Goal: Transaction & Acquisition: Purchase product/service

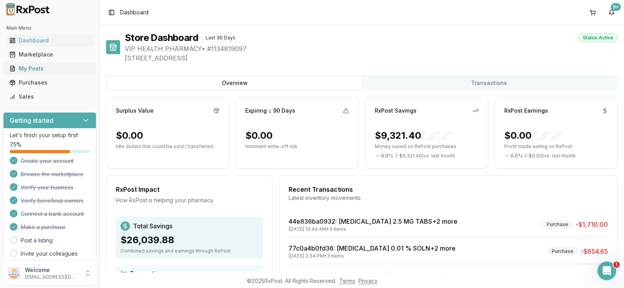
click at [30, 64] on link "My Posts" at bounding box center [49, 69] width 87 height 14
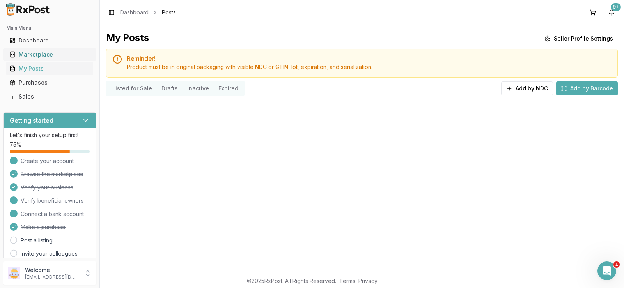
click at [34, 57] on div "Marketplace" at bounding box center [49, 55] width 81 height 8
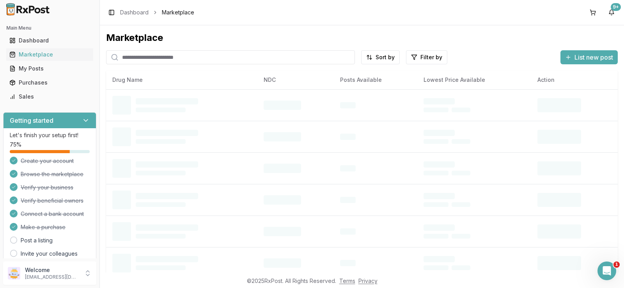
click at [187, 58] on input "search" at bounding box center [230, 57] width 249 height 14
paste input "**********"
type input "**********"
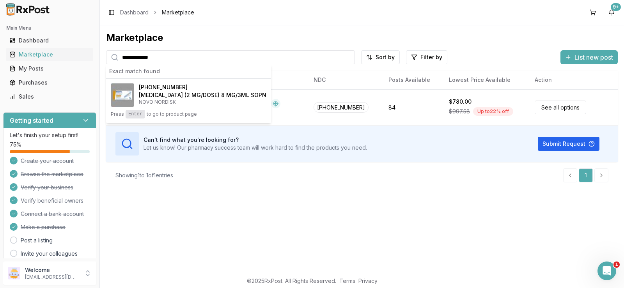
click at [424, 240] on div "**********" at bounding box center [362, 148] width 524 height 247
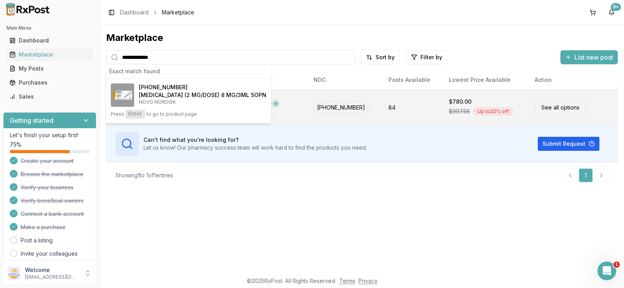
click at [559, 112] on link "See all options" at bounding box center [560, 108] width 51 height 14
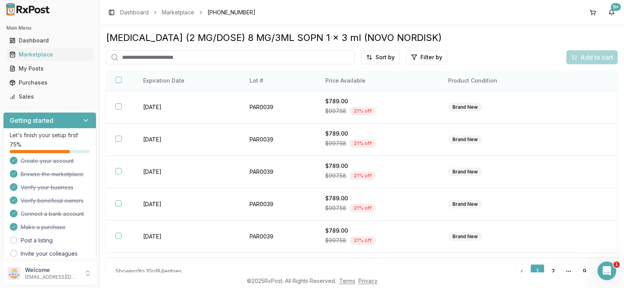
click at [339, 83] on th "Price Available" at bounding box center [377, 81] width 123 height 21
click at [387, 54] on html "Main Menu Dashboard Marketplace My Posts Purchases Sales Getting started Let's …" at bounding box center [312, 144] width 624 height 288
click at [363, 87] on div "Price (Low to High)" at bounding box center [359, 86] width 74 height 12
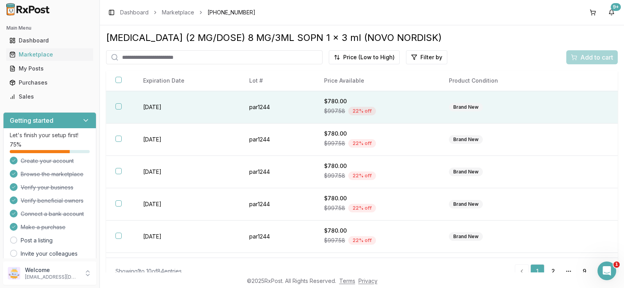
click at [404, 104] on div "$780.00" at bounding box center [377, 102] width 106 height 8
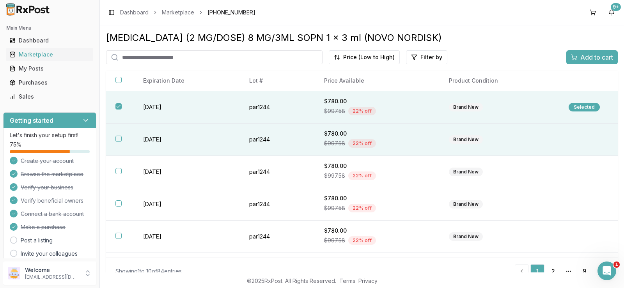
click at [397, 135] on div "$780.00" at bounding box center [377, 134] width 106 height 8
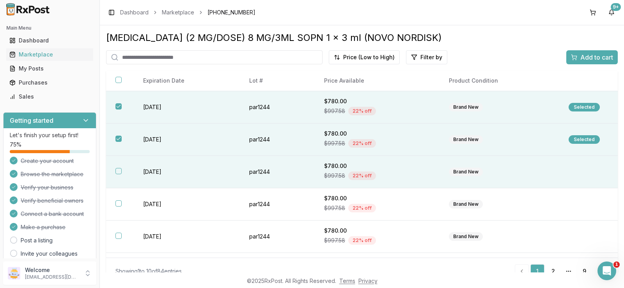
click at [399, 171] on div "$997.58 22 % off" at bounding box center [377, 176] width 106 height 12
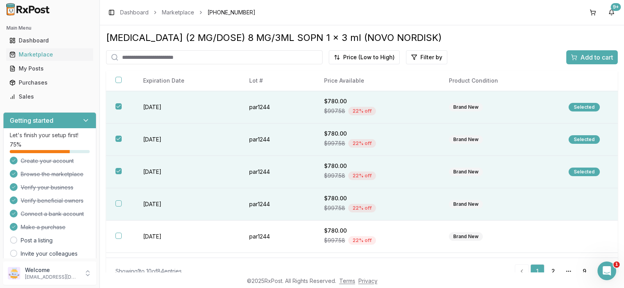
click at [400, 202] on div "$997.58 22 % off" at bounding box center [377, 208] width 106 height 12
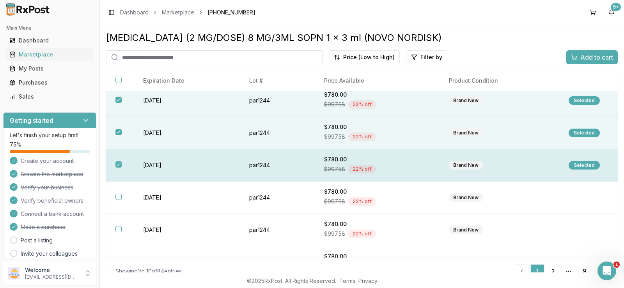
click at [400, 202] on div "$997.58 22 % off" at bounding box center [377, 202] width 106 height 12
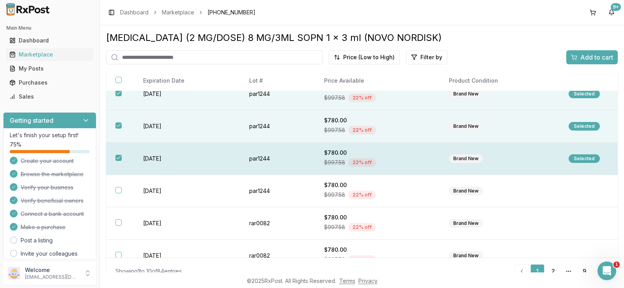
click at [400, 203] on td "$780.00 $997.58 22 % off" at bounding box center [377, 191] width 125 height 32
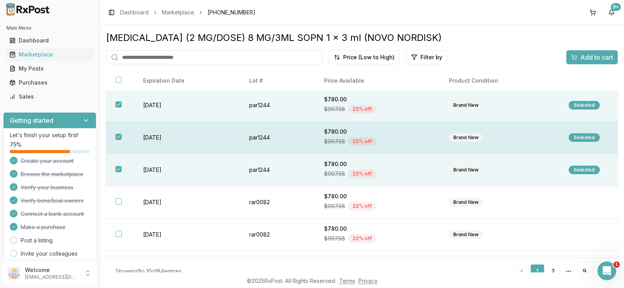
scroll to position [117, 0]
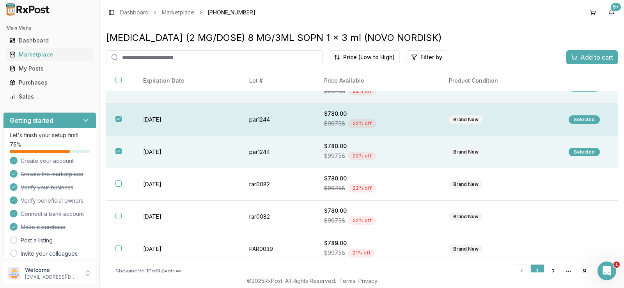
click at [400, 203] on td "$780.00 $997.58 22 % off" at bounding box center [377, 217] width 125 height 32
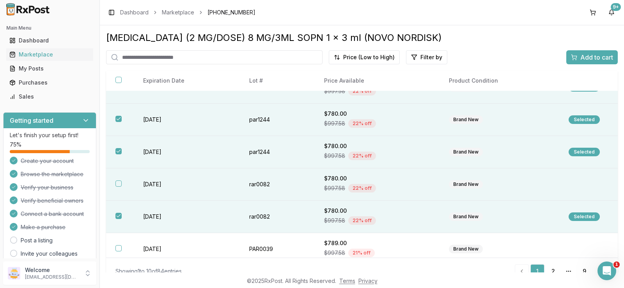
click at [401, 195] on td "$780.00 $997.58 22 % off" at bounding box center [377, 185] width 125 height 32
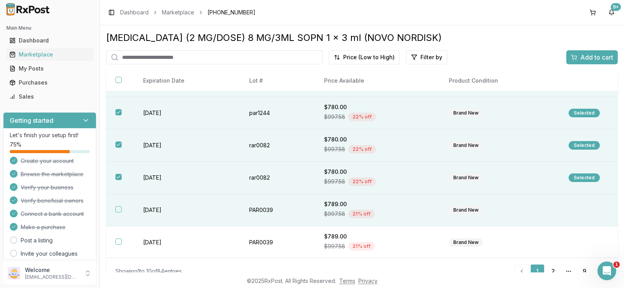
scroll to position [157, 0]
click at [394, 194] on td "$789.00 $997.58 21 % off" at bounding box center [377, 209] width 125 height 32
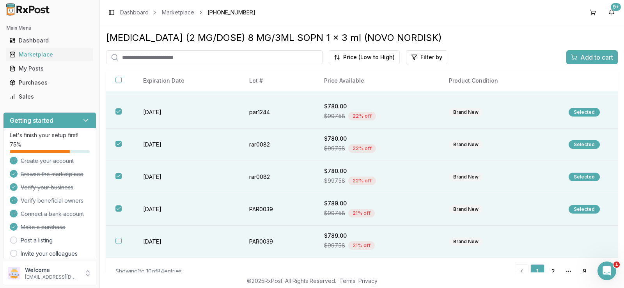
click at [390, 233] on div "$789.00" at bounding box center [377, 236] width 106 height 8
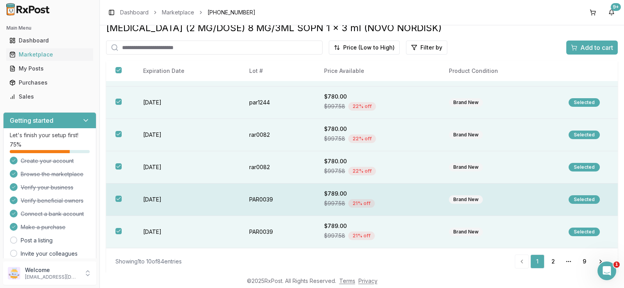
scroll to position [12, 0]
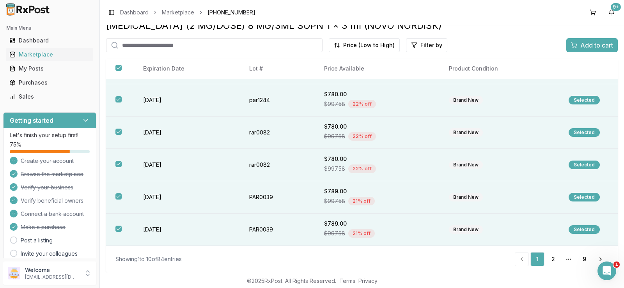
click at [593, 45] on span "Add to cart" at bounding box center [596, 45] width 33 height 9
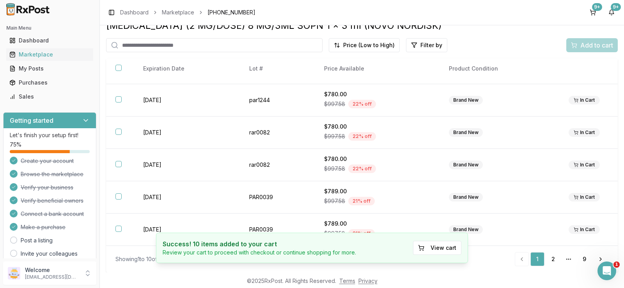
click at [193, 46] on input "search" at bounding box center [214, 45] width 216 height 14
type input "*"
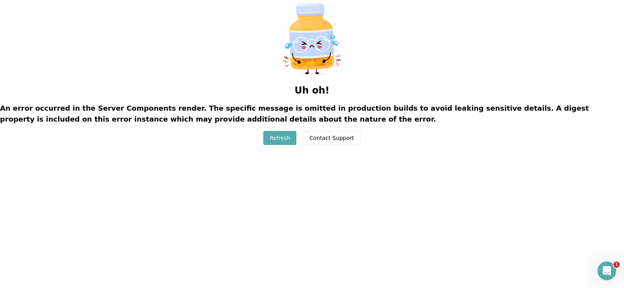
click at [281, 137] on button "Refresh" at bounding box center [279, 138] width 33 height 14
click at [289, 137] on button "Refresh" at bounding box center [279, 138] width 33 height 14
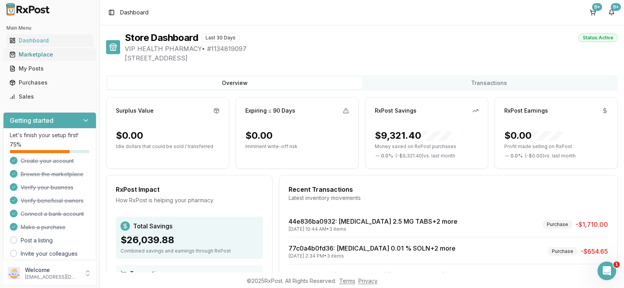
drag, startPoint x: 30, startPoint y: 48, endPoint x: 33, endPoint y: 53, distance: 6.3
click at [30, 48] on ul "Dashboard Marketplace My Posts Purchases Sales" at bounding box center [49, 68] width 93 height 69
click at [34, 57] on div "Marketplace" at bounding box center [49, 55] width 81 height 8
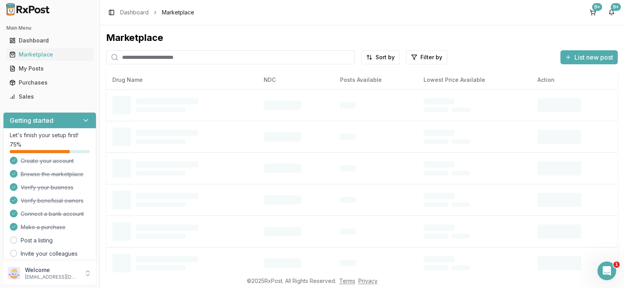
click at [180, 56] on input "search" at bounding box center [230, 57] width 249 height 14
type input "*******"
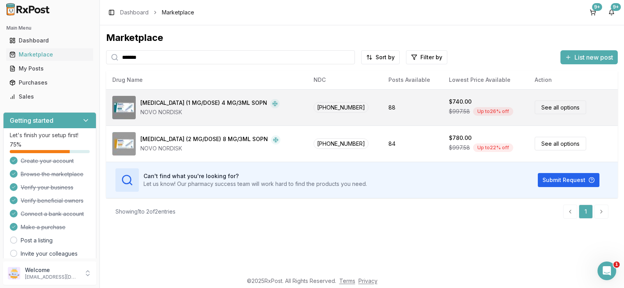
click at [405, 110] on td "88" at bounding box center [412, 107] width 60 height 36
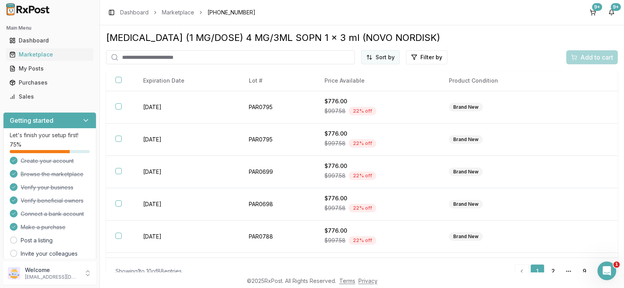
click at [390, 61] on html "Main Menu Dashboard Marketplace My Posts Purchases Sales Getting started Let's …" at bounding box center [312, 144] width 624 height 288
click at [390, 76] on div "Expires Soonest" at bounding box center [359, 74] width 74 height 12
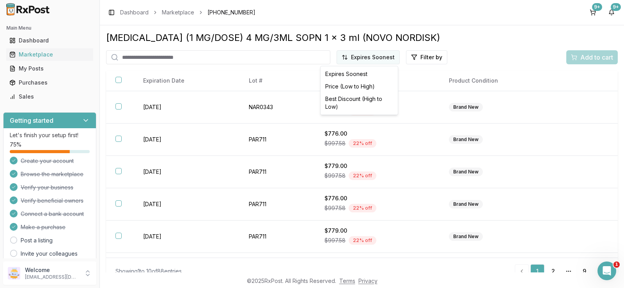
click at [385, 64] on body "Main Menu Dashboard Marketplace My Posts Purchases Sales Getting started Let's …" at bounding box center [312, 144] width 624 height 288
click at [375, 84] on div "Price (Low to High)" at bounding box center [359, 86] width 74 height 12
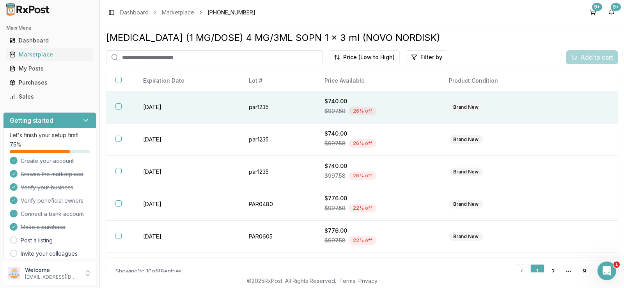
click at [390, 104] on div "$740.00" at bounding box center [378, 102] width 106 height 8
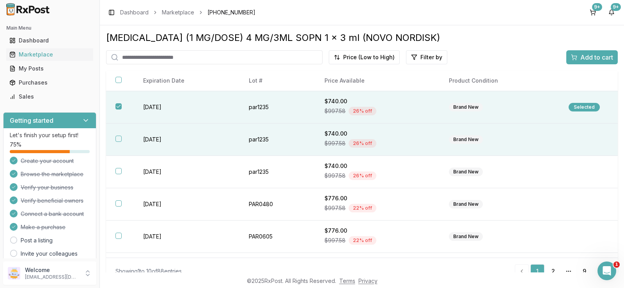
click at [392, 136] on div "$740.00" at bounding box center [378, 134] width 106 height 8
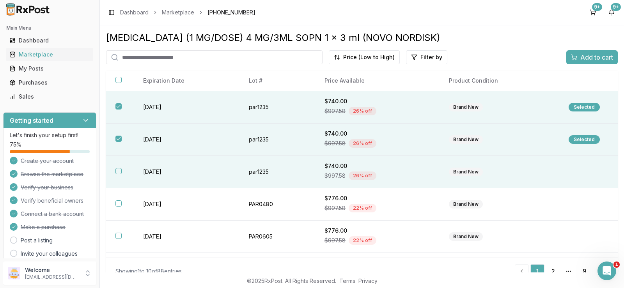
click at [394, 172] on div "$997.58 26 % off" at bounding box center [378, 176] width 106 height 12
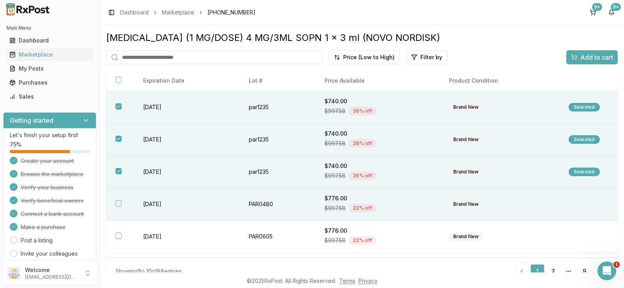
click at [388, 204] on div "$997.58 22 % off" at bounding box center [378, 208] width 106 height 12
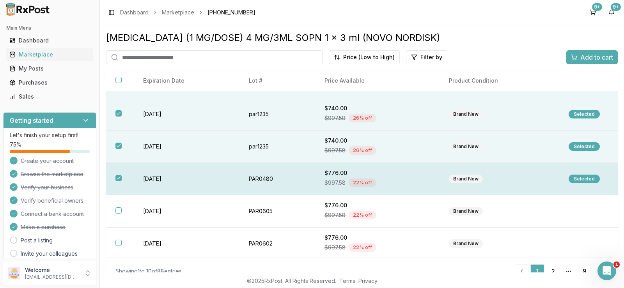
scroll to position [39, 0]
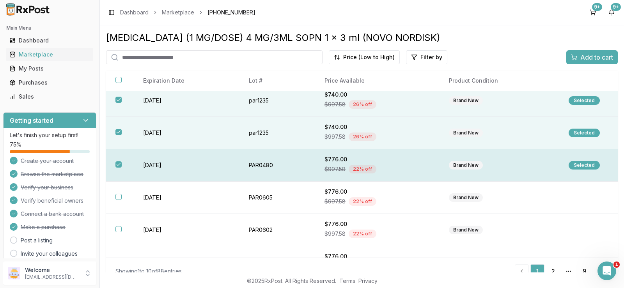
click at [388, 204] on div "$997.58 22 % off" at bounding box center [378, 202] width 106 height 12
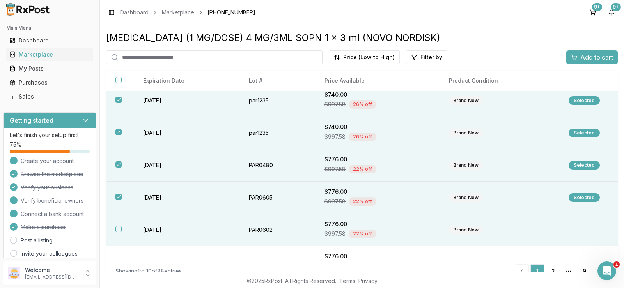
click at [388, 220] on td "$776.00 $997.58 22 % off" at bounding box center [377, 230] width 124 height 32
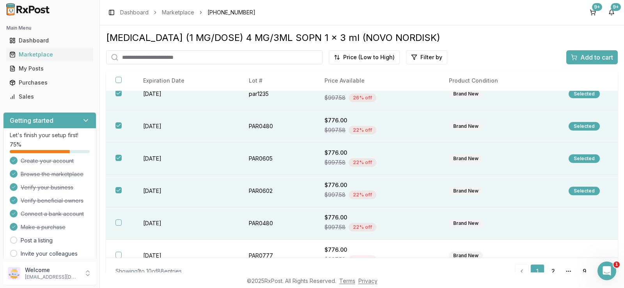
scroll to position [117, 0]
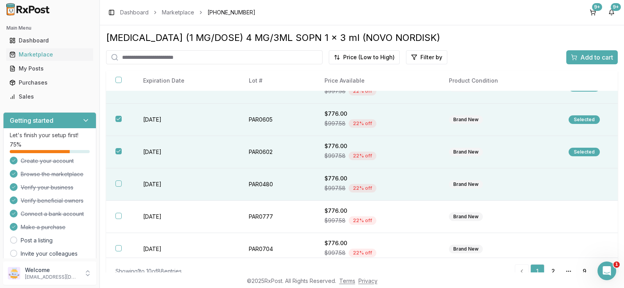
click at [392, 190] on div "$997.58 22 % off" at bounding box center [378, 189] width 106 height 12
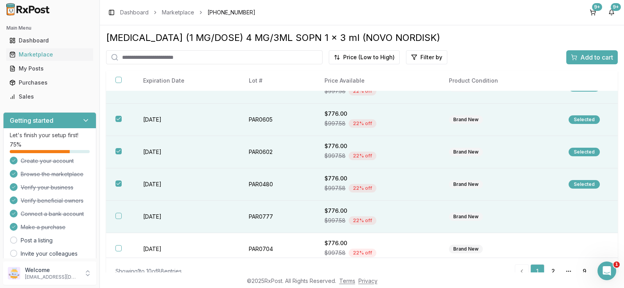
click at [392, 216] on div "$997.58 22 % off" at bounding box center [378, 221] width 106 height 12
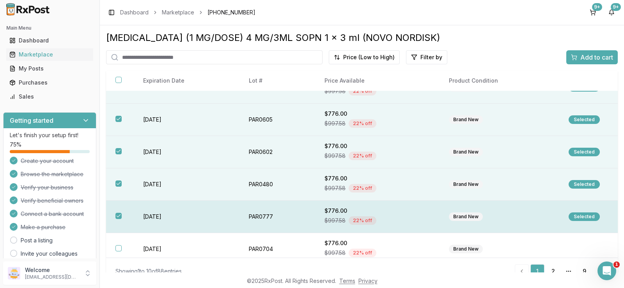
scroll to position [156, 0]
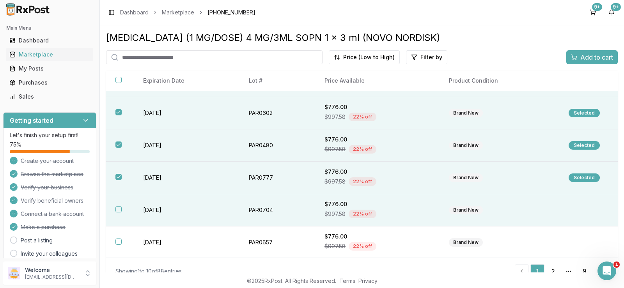
click at [390, 214] on div "$997.58 22 % off" at bounding box center [378, 214] width 106 height 12
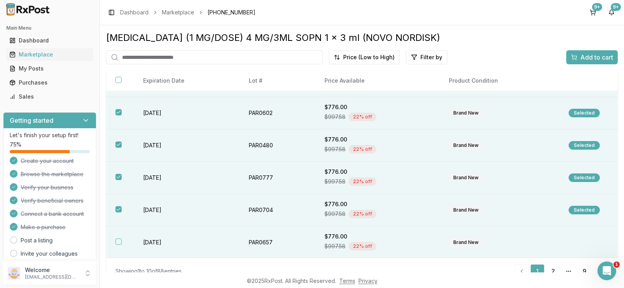
click at [387, 243] on div "$997.58 22 % off" at bounding box center [378, 247] width 106 height 12
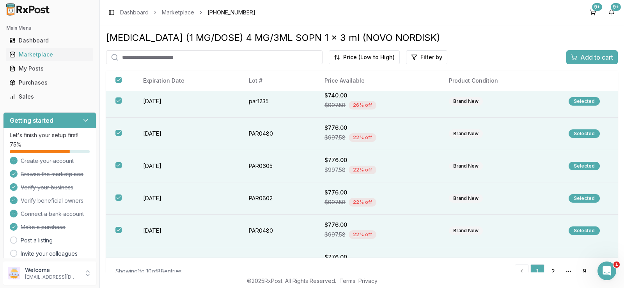
scroll to position [0, 0]
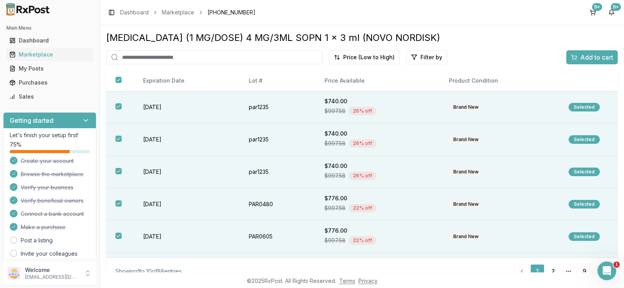
click at [597, 62] on button "Add to cart" at bounding box center [591, 57] width 51 height 14
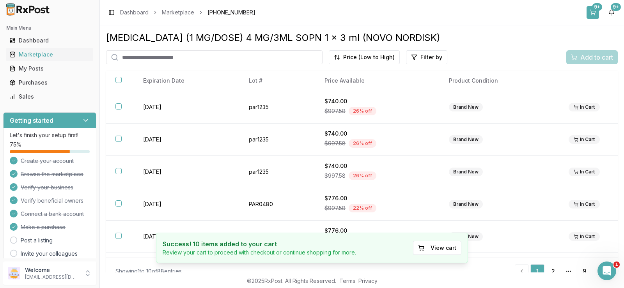
click at [600, 8] on div "9+" at bounding box center [597, 7] width 10 height 8
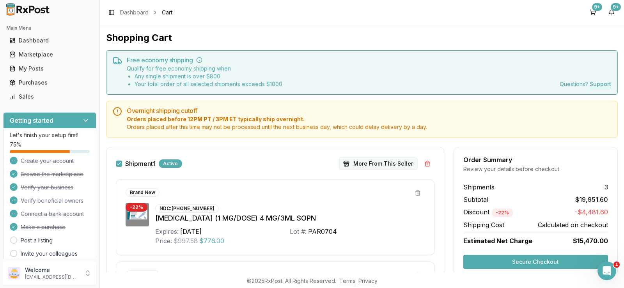
click at [406, 161] on button "More From This Seller" at bounding box center [378, 164] width 78 height 12
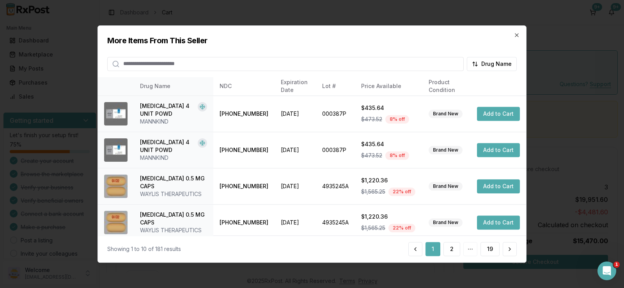
click at [197, 60] on input "search" at bounding box center [285, 64] width 357 height 14
type input "*******"
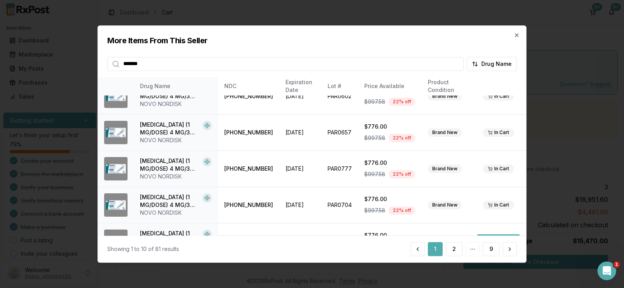
scroll to position [223, 0]
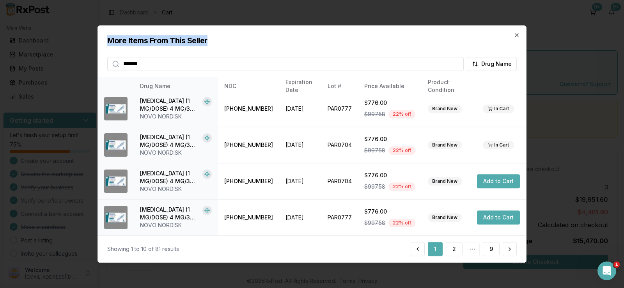
drag, startPoint x: 303, startPoint y: 35, endPoint x: 35, endPoint y: 45, distance: 267.8
click at [35, 45] on body "Main Menu Dashboard Marketplace My Posts Purchases Sales Getting started Let's …" at bounding box center [312, 144] width 624 height 288
click at [517, 39] on div "More Items From This Seller ******* Drug Name" at bounding box center [312, 48] width 428 height 45
click at [516, 36] on icon "button" at bounding box center [516, 35] width 3 height 3
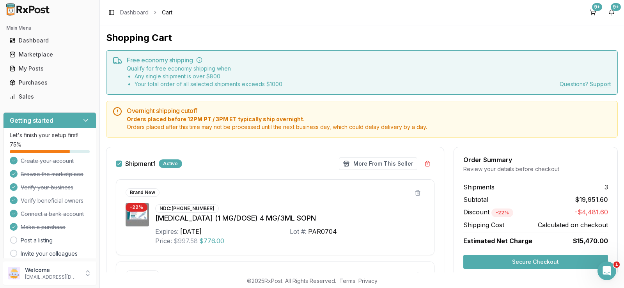
scroll to position [117, 0]
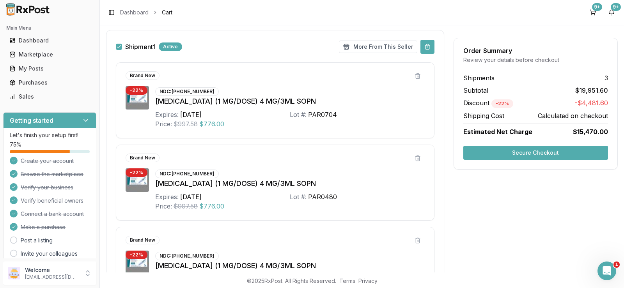
click at [424, 48] on button at bounding box center [428, 47] width 14 height 14
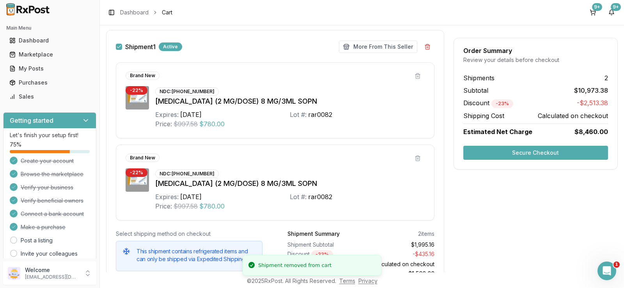
click at [424, 48] on button at bounding box center [428, 47] width 14 height 14
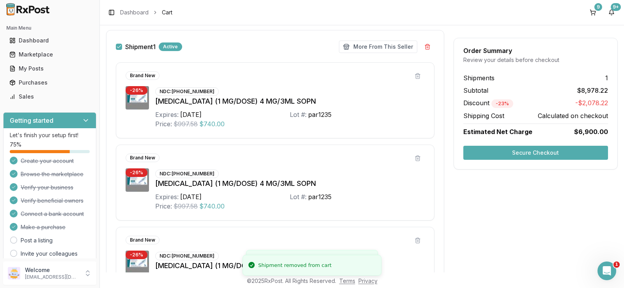
click at [424, 48] on button at bounding box center [428, 47] width 14 height 14
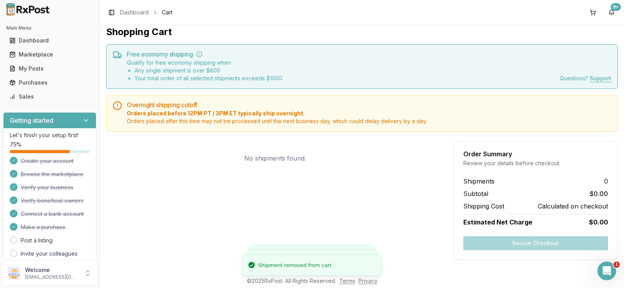
click at [25, 48] on ul "Dashboard Marketplace My Posts Purchases Sales" at bounding box center [49, 68] width 93 height 69
click at [26, 55] on div "Marketplace" at bounding box center [49, 55] width 81 height 8
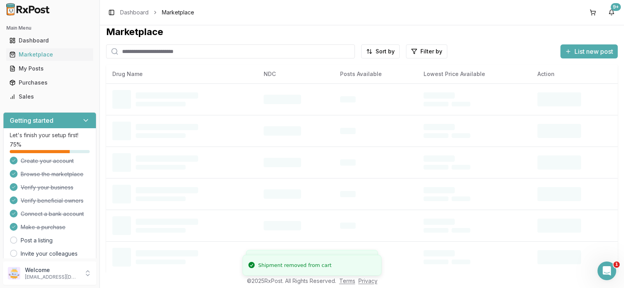
click at [254, 55] on input "search" at bounding box center [230, 51] width 249 height 14
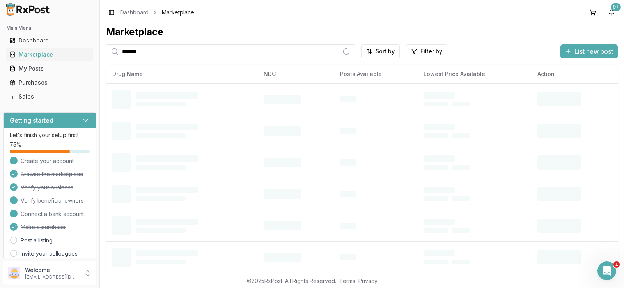
type input "*******"
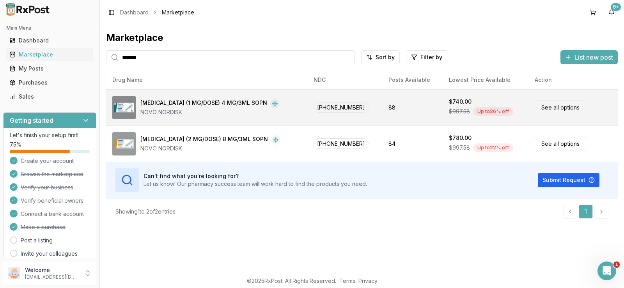
click at [400, 110] on td "88" at bounding box center [412, 107] width 60 height 36
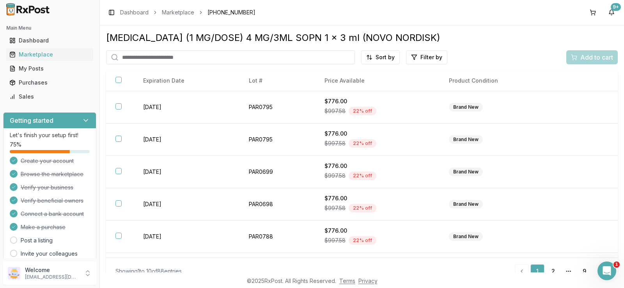
click at [380, 55] on html "Main Menu Dashboard Marketplace My Posts Purchases Sales Getting started Let's …" at bounding box center [312, 144] width 624 height 288
click at [371, 85] on div "Price (Low to High)" at bounding box center [359, 86] width 74 height 12
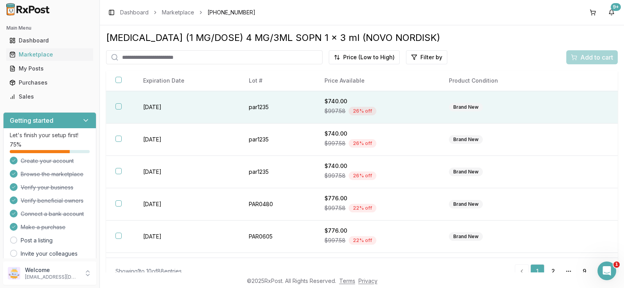
click at [398, 109] on div "$997.58 26 % off" at bounding box center [378, 111] width 106 height 12
click at [580, 56] on span "Add to cart" at bounding box center [596, 57] width 33 height 9
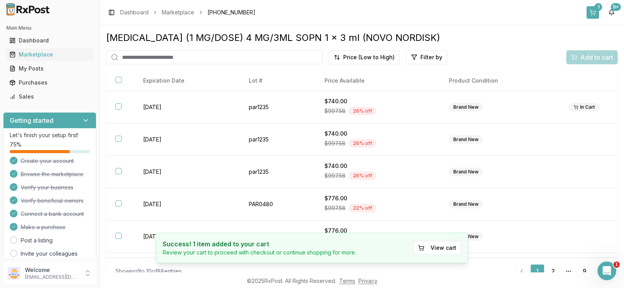
click at [595, 12] on button "1" at bounding box center [593, 12] width 12 height 12
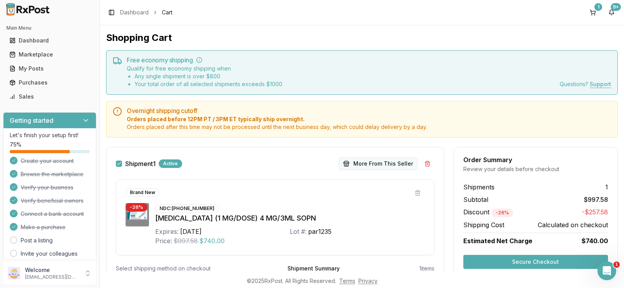
click at [405, 161] on button "More From This Seller" at bounding box center [378, 164] width 78 height 12
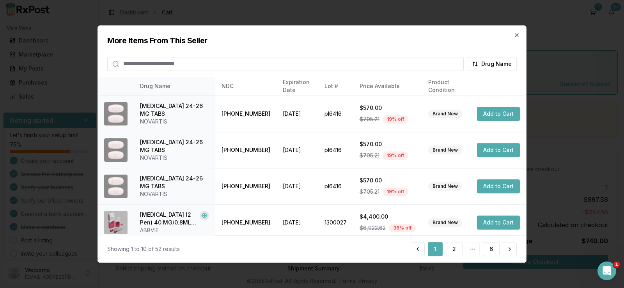
click at [354, 62] on input "search" at bounding box center [285, 64] width 357 height 14
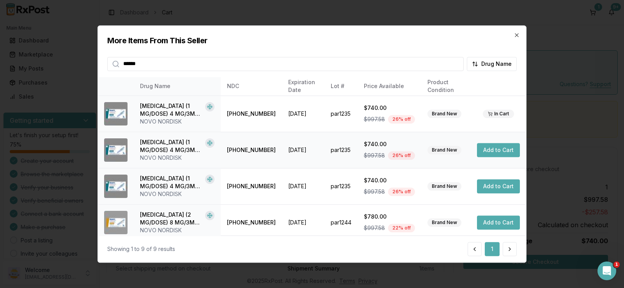
type input "******"
click at [500, 158] on td "Add to Cart" at bounding box center [498, 150] width 55 height 36
click at [502, 149] on button "Add to Cart" at bounding box center [498, 150] width 43 height 14
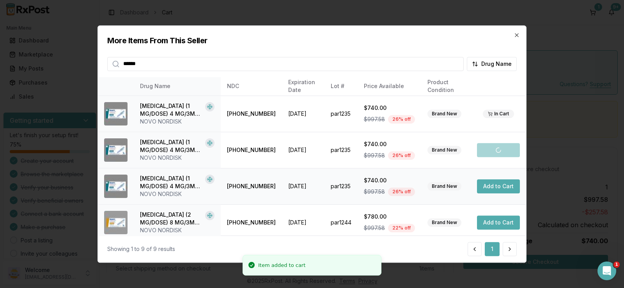
click at [496, 184] on button "Add to Cart" at bounding box center [498, 186] width 43 height 14
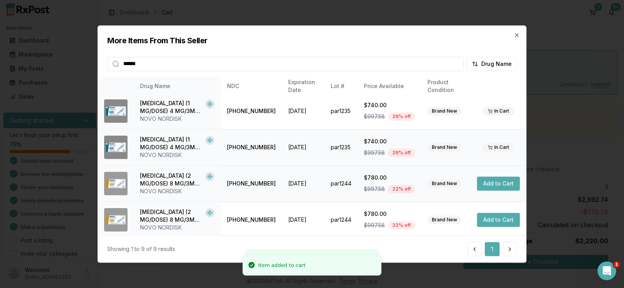
click at [495, 188] on button "Add to Cart" at bounding box center [498, 184] width 43 height 14
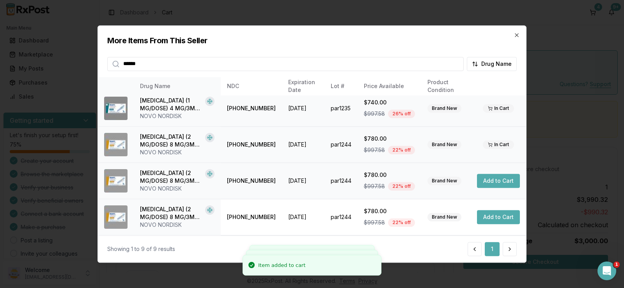
click at [493, 184] on button "Add to Cart" at bounding box center [498, 181] width 43 height 14
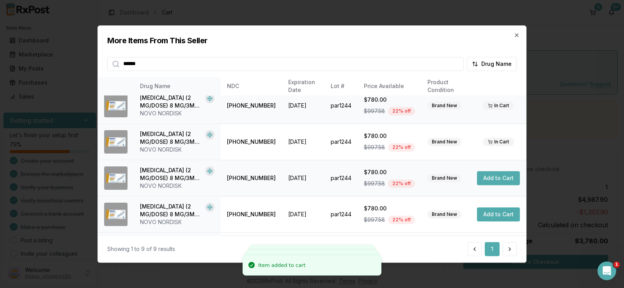
click at [493, 183] on button "Add to Cart" at bounding box center [498, 178] width 43 height 14
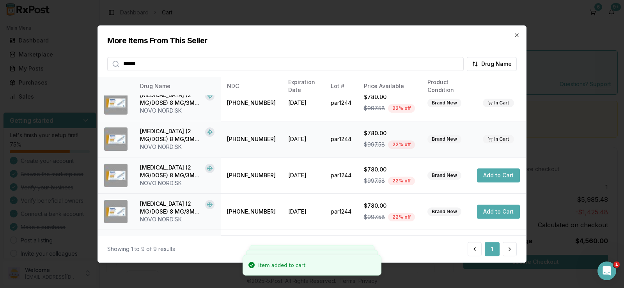
click at [493, 183] on td "Add to Cart" at bounding box center [498, 176] width 55 height 36
click at [493, 178] on button "Add to Cart" at bounding box center [498, 176] width 43 height 14
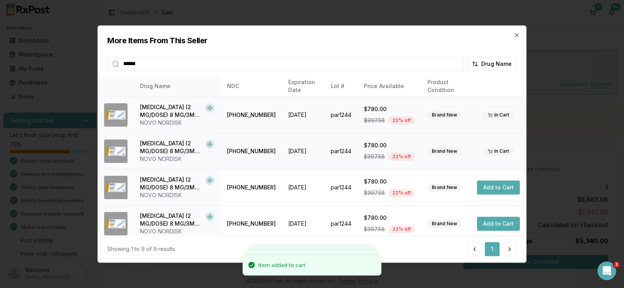
scroll to position [186, 0]
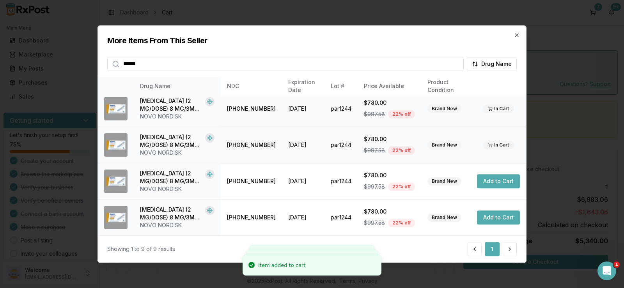
click at [493, 178] on button "Add to Cart" at bounding box center [498, 181] width 43 height 14
click at [492, 216] on button "Add to Cart" at bounding box center [498, 218] width 43 height 14
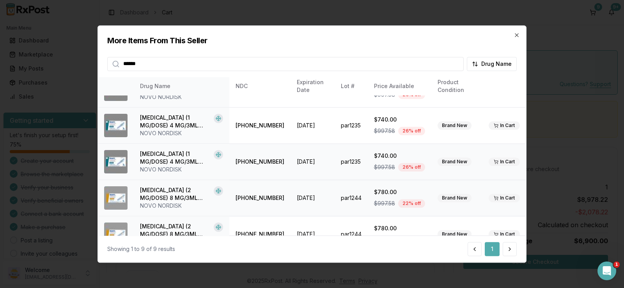
scroll to position [0, 0]
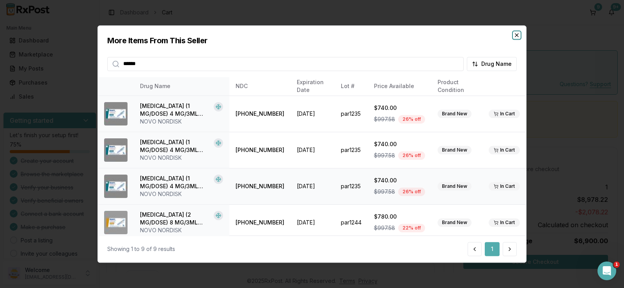
click at [516, 37] on icon "button" at bounding box center [517, 35] width 6 height 6
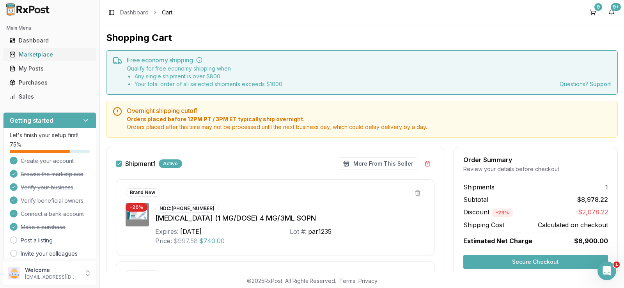
click at [55, 50] on link "Marketplace" at bounding box center [49, 55] width 87 height 14
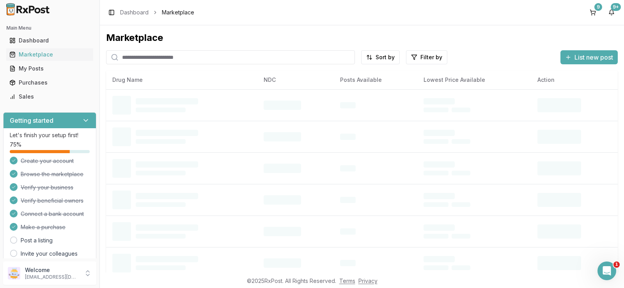
click at [236, 56] on input "search" at bounding box center [230, 57] width 249 height 14
paste input "**********"
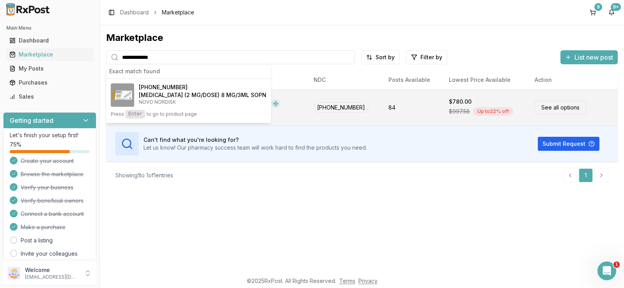
type input "**********"
click at [552, 105] on link "See all options" at bounding box center [560, 108] width 51 height 14
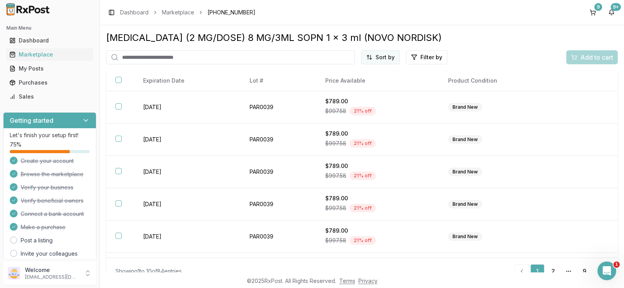
click at [378, 57] on html "Main Menu Dashboard Marketplace My Posts Purchases Sales Getting started Let's …" at bounding box center [312, 144] width 624 height 288
click at [378, 90] on div "Price (Low to High)" at bounding box center [359, 86] width 74 height 12
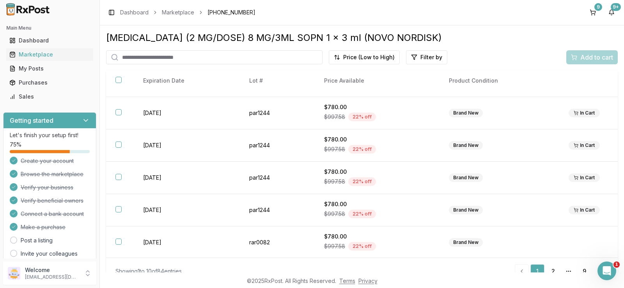
scroll to position [157, 0]
click at [594, 7] on button "9" at bounding box center [593, 12] width 12 height 12
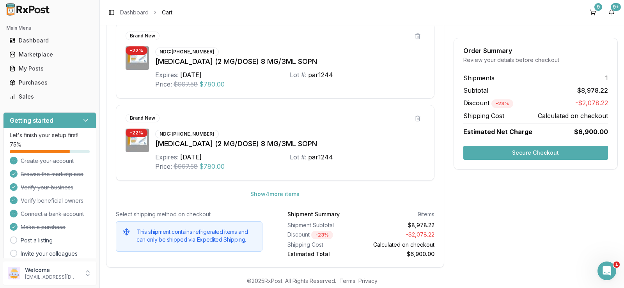
scroll to position [421, 0]
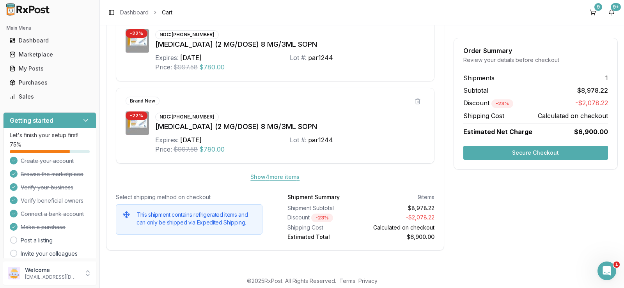
click at [284, 179] on button "Show 4 more item s" at bounding box center [275, 177] width 62 height 14
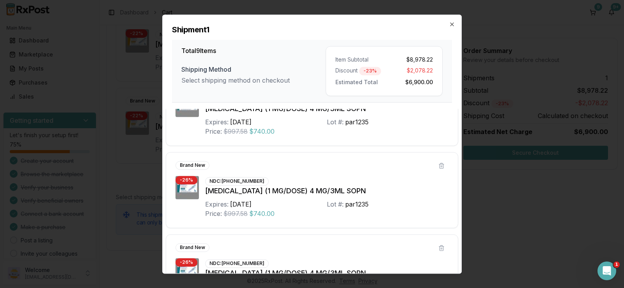
scroll to position [0, 0]
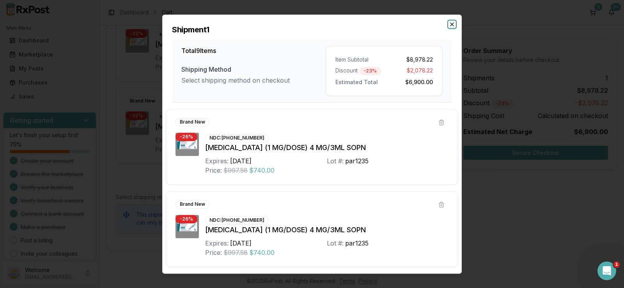
click at [454, 25] on icon "button" at bounding box center [452, 24] width 6 height 6
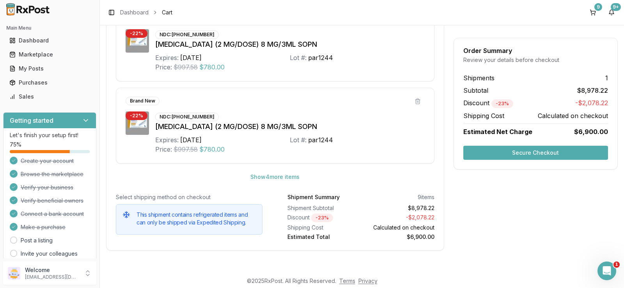
click at [536, 154] on button "Secure Checkout" at bounding box center [535, 153] width 145 height 14
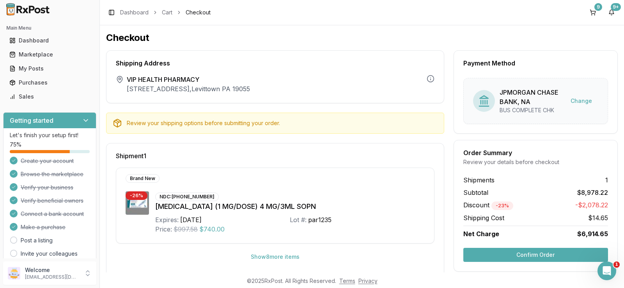
scroll to position [39, 0]
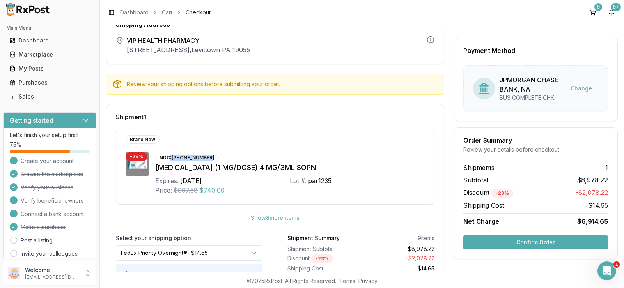
drag, startPoint x: 207, startPoint y: 157, endPoint x: 169, endPoint y: 157, distance: 38.2
click at [169, 157] on div "NDC: [PHONE_NUMBER]" at bounding box center [187, 158] width 64 height 9
click at [177, 157] on div "NDC: [PHONE_NUMBER]" at bounding box center [187, 158] width 64 height 9
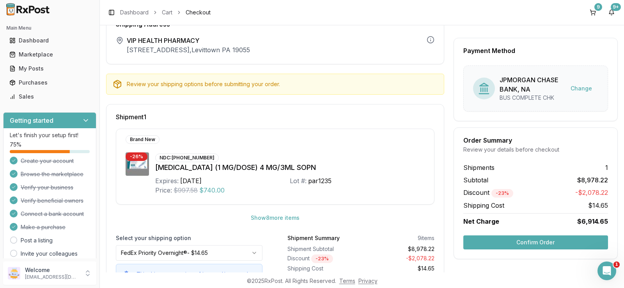
click at [205, 157] on div "NDC: [PHONE_NUMBER]" at bounding box center [187, 158] width 64 height 9
drag, startPoint x: 206, startPoint y: 157, endPoint x: 174, endPoint y: 157, distance: 32.8
click at [174, 157] on div "NDC: [PHONE_NUMBER]" at bounding box center [187, 158] width 64 height 9
copy div "[PHONE_NUMBER]"
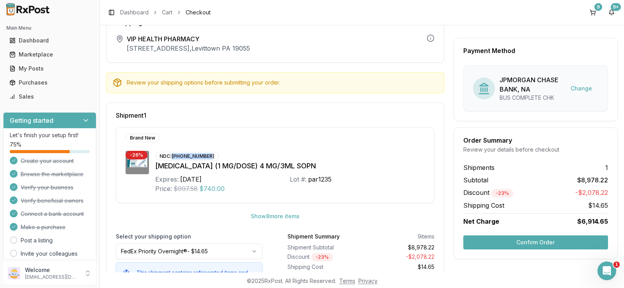
scroll to position [83, 0]
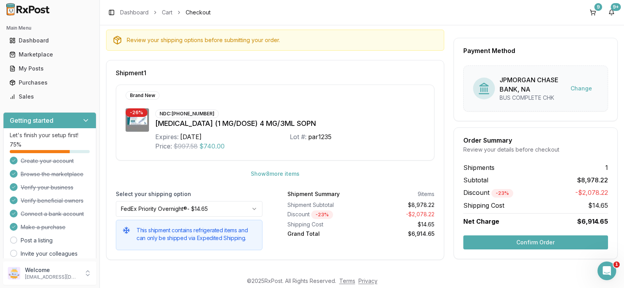
click at [367, 141] on div "Lot #: par1235" at bounding box center [357, 136] width 135 height 9
click at [249, 209] on html "Main Menu Dashboard Marketplace My Posts Purchases Sales Getting started Let's …" at bounding box center [312, 144] width 624 height 288
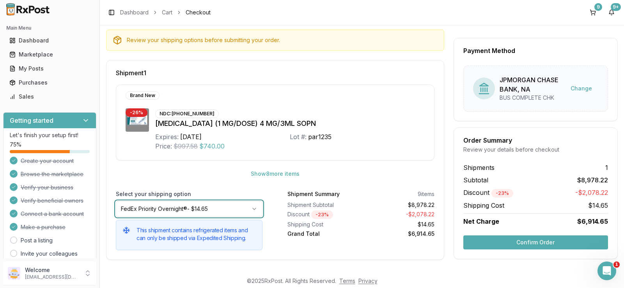
click at [249, 209] on html "Main Menu Dashboard Marketplace My Posts Purchases Sales Getting started Let's …" at bounding box center [312, 144] width 624 height 288
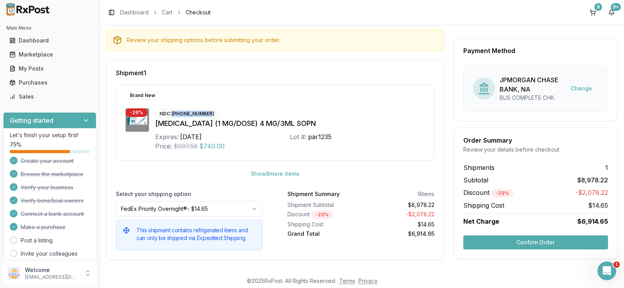
drag, startPoint x: 206, startPoint y: 114, endPoint x: 173, endPoint y: 115, distance: 33.6
click at [173, 115] on div "NDC: [PHONE_NUMBER]" at bounding box center [187, 114] width 64 height 9
copy div "[PHONE_NUMBER]"
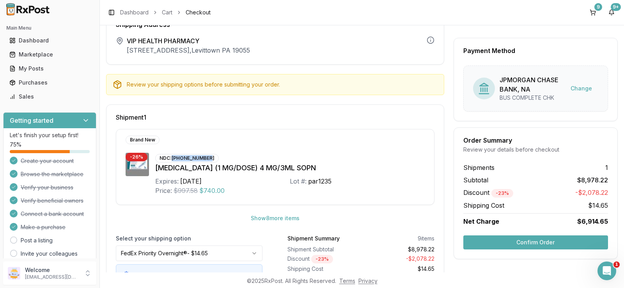
scroll to position [0, 0]
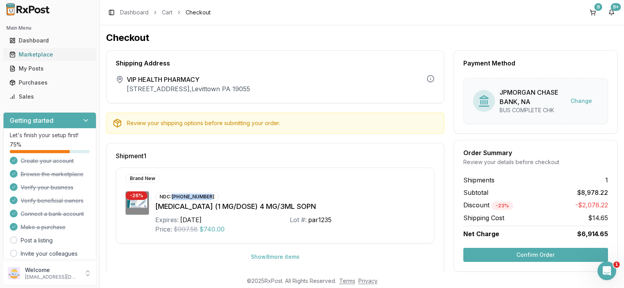
click at [40, 51] on div "Marketplace" at bounding box center [49, 55] width 81 height 8
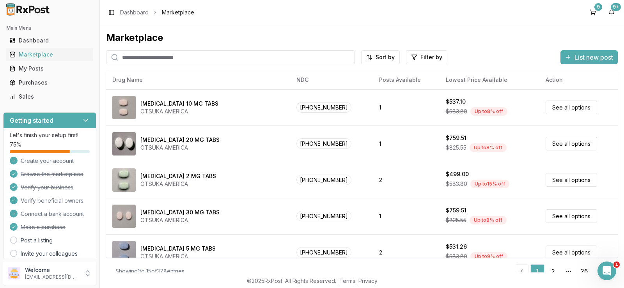
click at [225, 59] on input "search" at bounding box center [230, 57] width 249 height 14
paste input "**********"
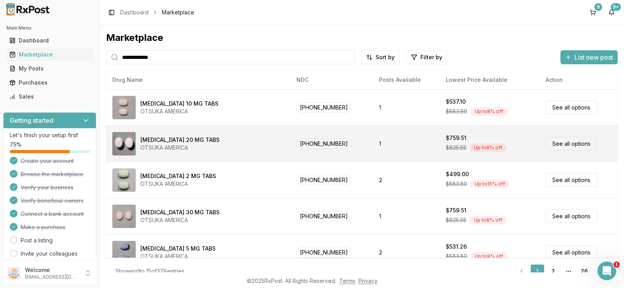
type input "**********"
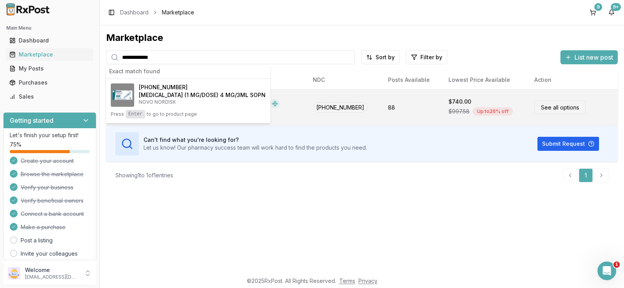
click at [544, 108] on link "See all options" at bounding box center [559, 108] width 51 height 14
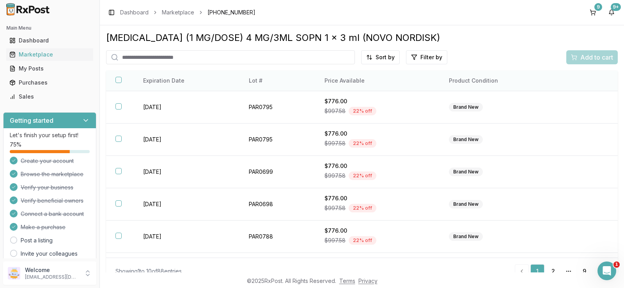
click at [358, 83] on th "Price Available" at bounding box center [377, 81] width 124 height 21
click at [381, 57] on html "Main Menu Dashboard Marketplace My Posts Purchases Sales Getting started Let's …" at bounding box center [312, 144] width 624 height 288
click at [378, 88] on div "Price (Low to High)" at bounding box center [359, 86] width 74 height 12
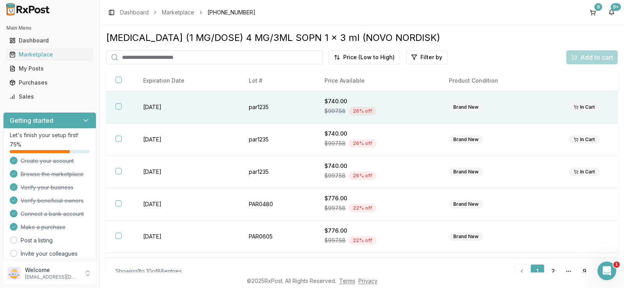
click at [422, 107] on div "$997.58 26 % off" at bounding box center [378, 111] width 106 height 12
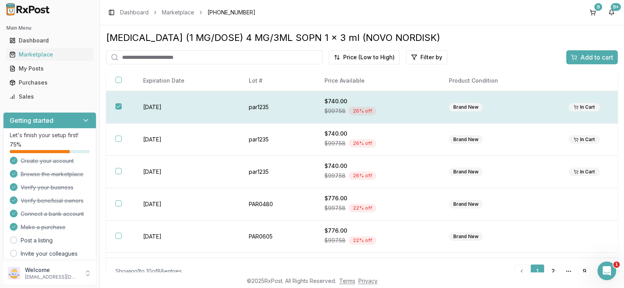
click at [452, 110] on div "Brand New" at bounding box center [466, 107] width 34 height 9
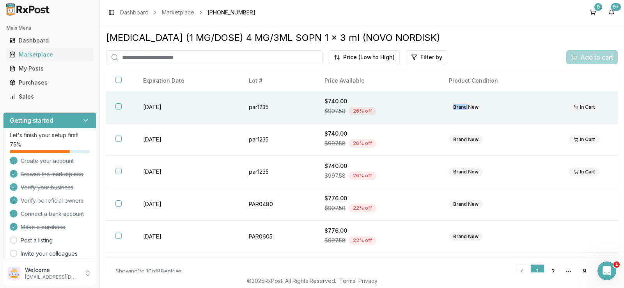
click at [452, 110] on div "Brand New" at bounding box center [466, 107] width 34 height 9
click at [580, 61] on span "Add to cart" at bounding box center [596, 57] width 33 height 9
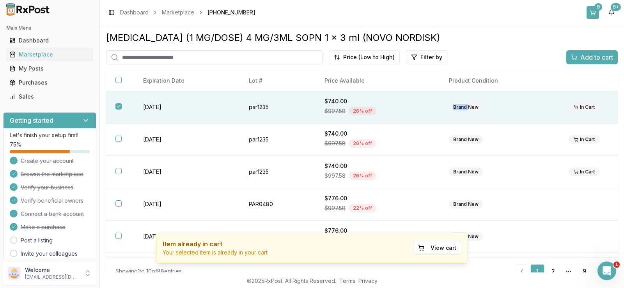
click at [594, 11] on button "9" at bounding box center [593, 12] width 12 height 12
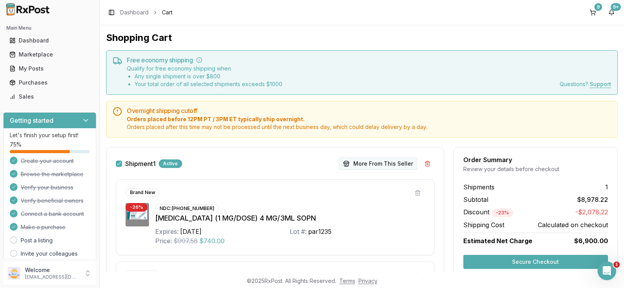
click at [360, 165] on button "More From This Seller" at bounding box center [378, 164] width 78 height 12
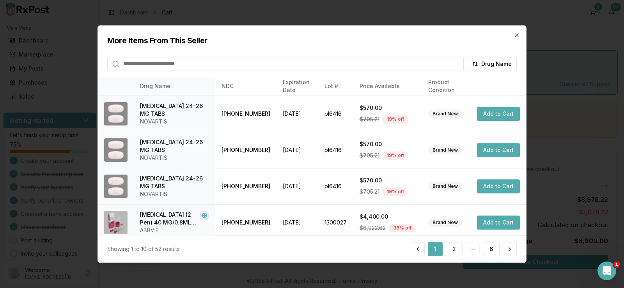
click at [259, 64] on input "search" at bounding box center [285, 64] width 357 height 14
type input "*"
type input "*******"
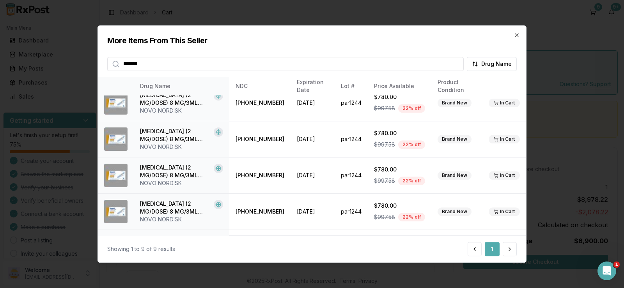
scroll to position [186, 0]
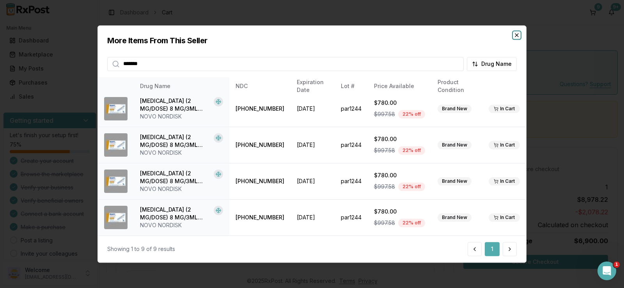
click at [518, 33] on icon "button" at bounding box center [517, 35] width 6 height 6
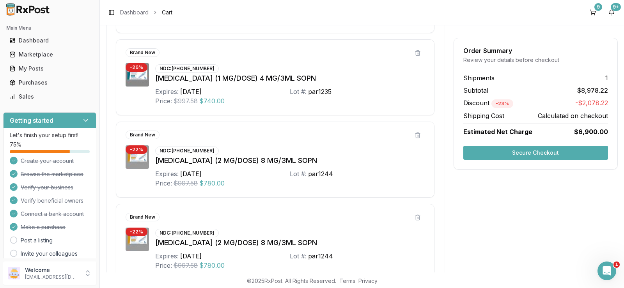
scroll to position [304, 0]
drag, startPoint x: 206, startPoint y: 152, endPoint x: 174, endPoint y: 150, distance: 32.8
click at [174, 150] on div "NDC: [PHONE_NUMBER]" at bounding box center [187, 151] width 64 height 9
copy div "[PHONE_NUMBER]"
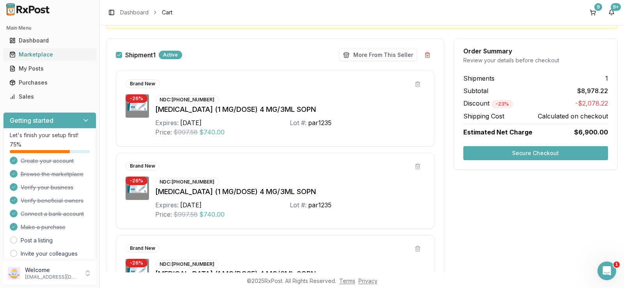
click at [27, 56] on div "Marketplace" at bounding box center [49, 55] width 81 height 8
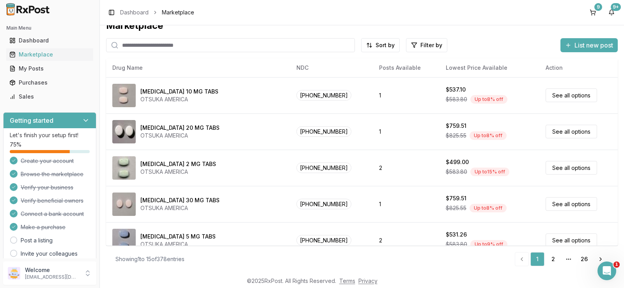
scroll to position [12, 0]
click at [256, 49] on input "search" at bounding box center [230, 45] width 249 height 14
paste input "**********"
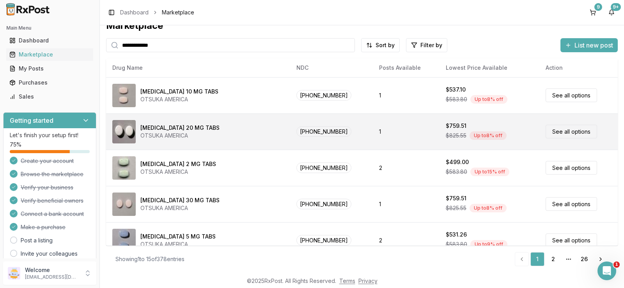
type input "**********"
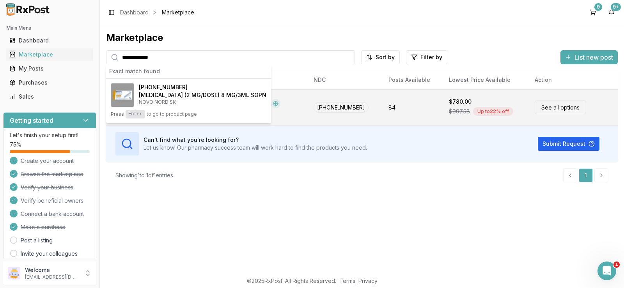
click at [556, 107] on link "See all options" at bounding box center [560, 108] width 51 height 14
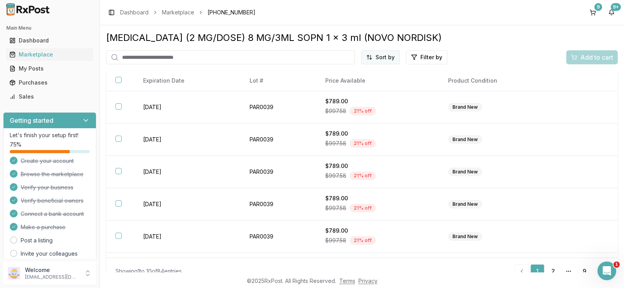
click at [387, 60] on html "Main Menu Dashboard Marketplace My Posts Purchases Sales Getting started Let's …" at bounding box center [312, 144] width 624 height 288
click at [359, 84] on div "Price (Low to High)" at bounding box center [359, 86] width 74 height 12
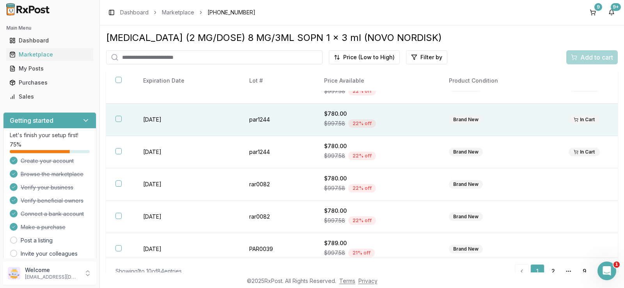
scroll to position [156, 0]
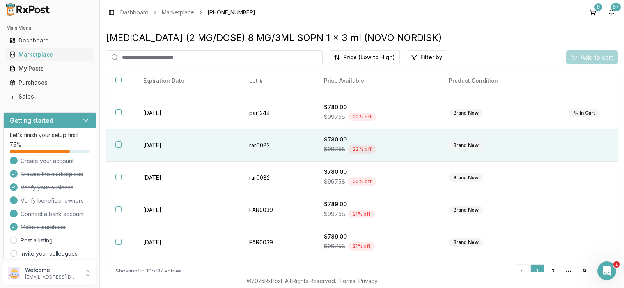
click at [382, 146] on div "$997.58 22 % off" at bounding box center [377, 150] width 106 height 12
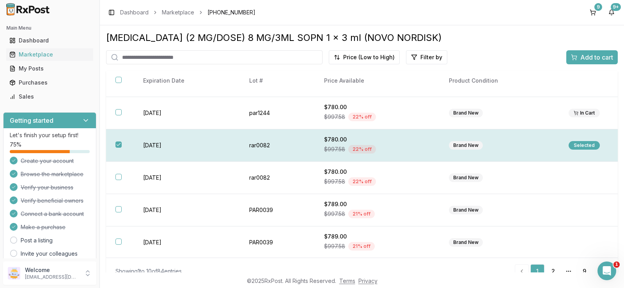
click at [578, 142] on div "Selected" at bounding box center [584, 145] width 31 height 9
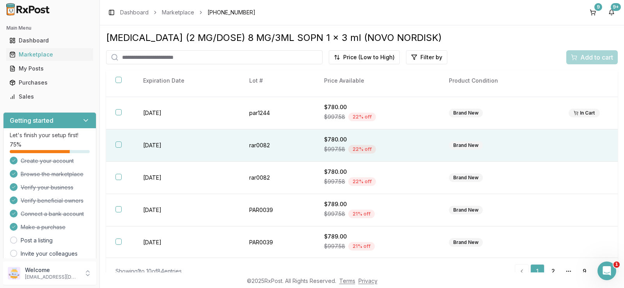
click at [578, 142] on td at bounding box center [588, 146] width 59 height 32
click at [602, 48] on div "[MEDICAL_DATA] (2 MG/DOSE) 8 MG/3ML SOPN 1 x 3 ml (NOVO NORDISK) Price (Low to …" at bounding box center [362, 146] width 512 height 229
click at [601, 53] on span "Add to cart" at bounding box center [596, 57] width 33 height 9
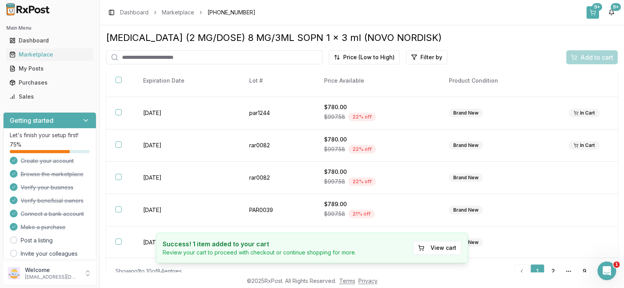
click at [594, 12] on button "9+" at bounding box center [593, 12] width 12 height 12
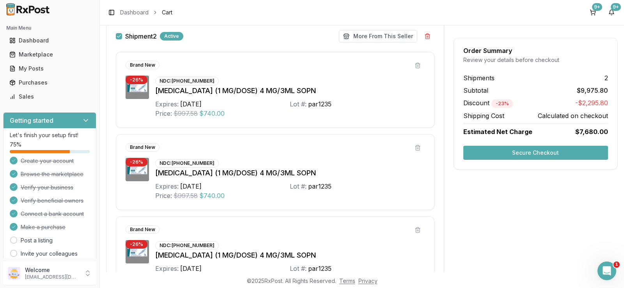
scroll to position [117, 0]
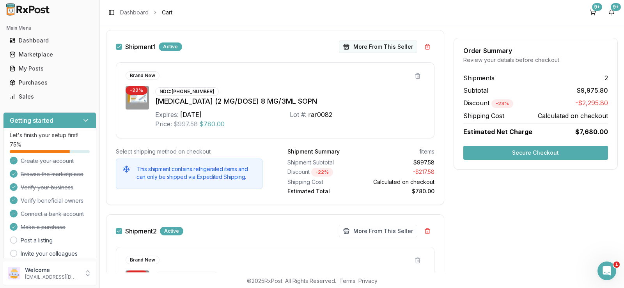
click at [401, 46] on button "More From This Seller" at bounding box center [378, 47] width 78 height 12
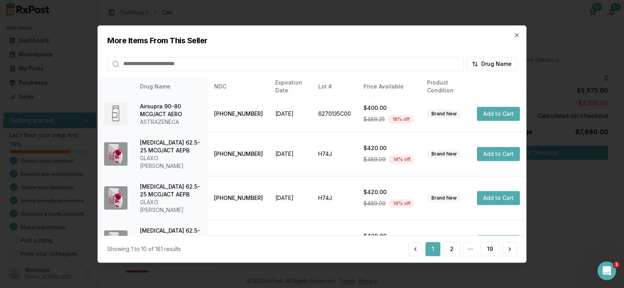
click at [413, 63] on input "search" at bounding box center [285, 64] width 357 height 14
type input "*******"
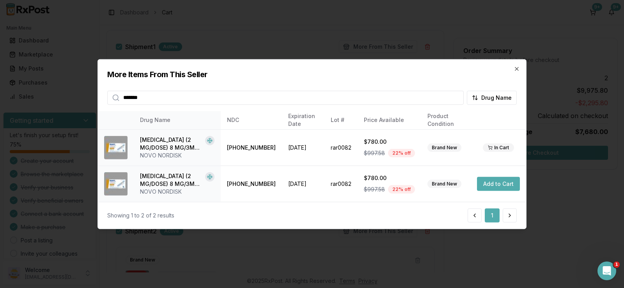
click at [512, 71] on h2 "More Items From This Seller" at bounding box center [312, 74] width 410 height 11
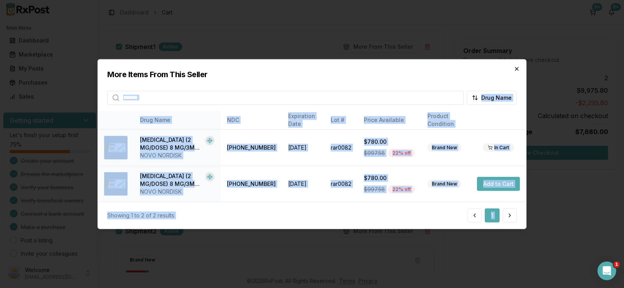
click at [516, 69] on div "More Items From This Seller ******* Drug Name Drug Name NDC Expiration Date Lot…" at bounding box center [312, 144] width 429 height 170
click at [516, 69] on icon "button" at bounding box center [516, 68] width 3 height 3
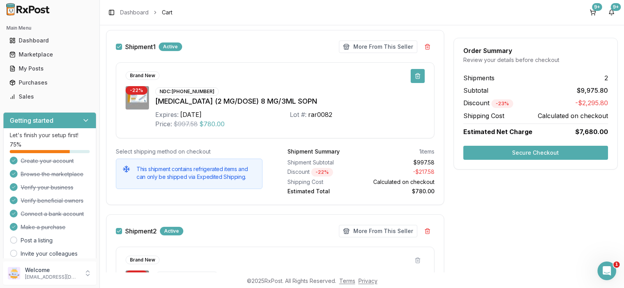
click at [416, 78] on button at bounding box center [418, 76] width 14 height 14
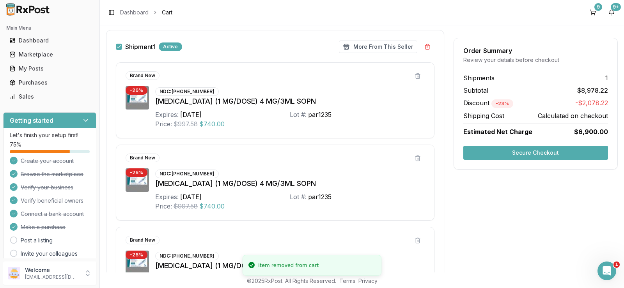
scroll to position [0, 0]
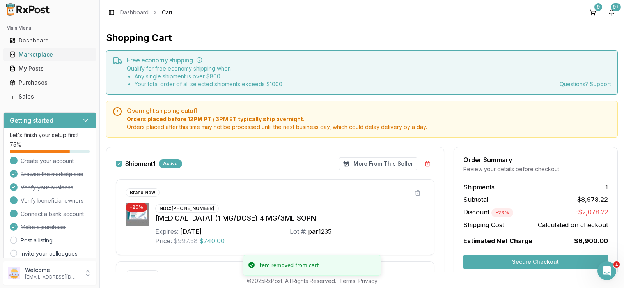
click at [26, 55] on div "Marketplace" at bounding box center [49, 55] width 81 height 8
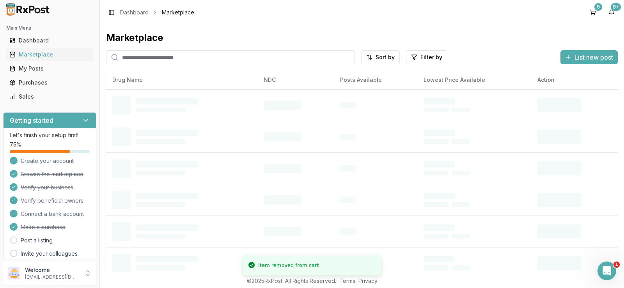
click at [174, 60] on input "search" at bounding box center [230, 57] width 249 height 14
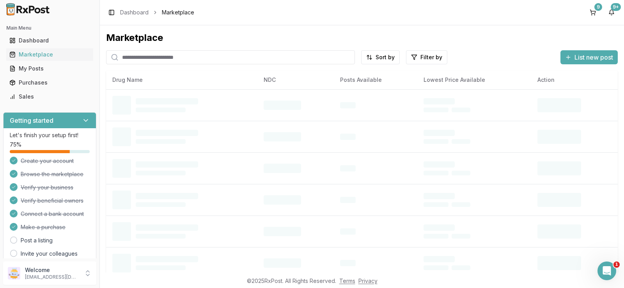
paste input "**********"
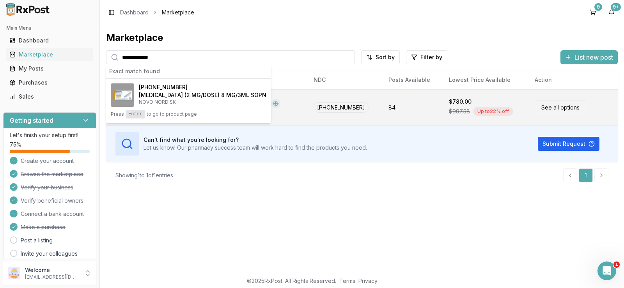
type input "**********"
click at [552, 101] on link "See all options" at bounding box center [560, 108] width 51 height 14
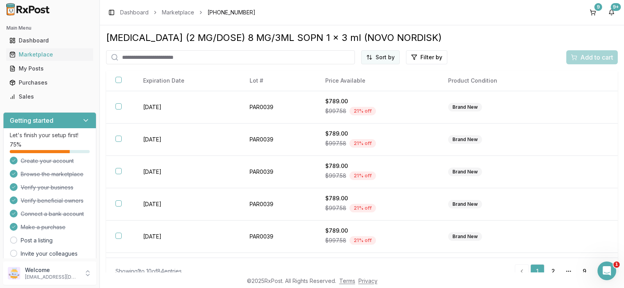
click at [388, 59] on html "Main Menu Dashboard Marketplace My Posts Purchases Sales Getting started Let's …" at bounding box center [312, 144] width 624 height 288
click at [357, 86] on div "Price (Low to High)" at bounding box center [359, 86] width 74 height 12
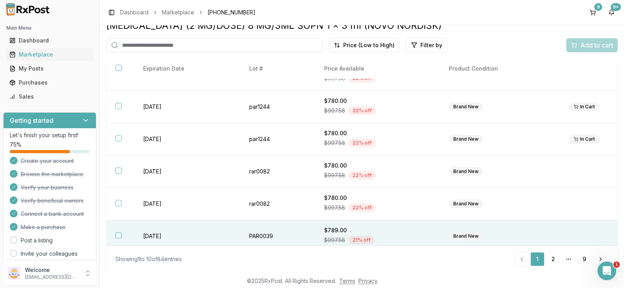
scroll to position [157, 0]
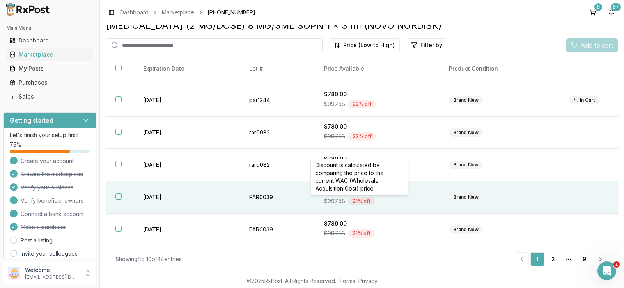
click at [357, 199] on div "21 % off" at bounding box center [361, 201] width 27 height 9
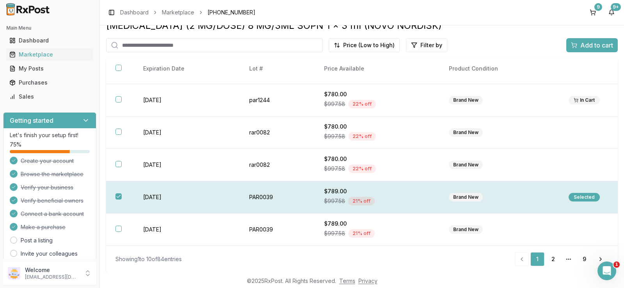
click at [569, 195] on div "Selected" at bounding box center [584, 197] width 31 height 9
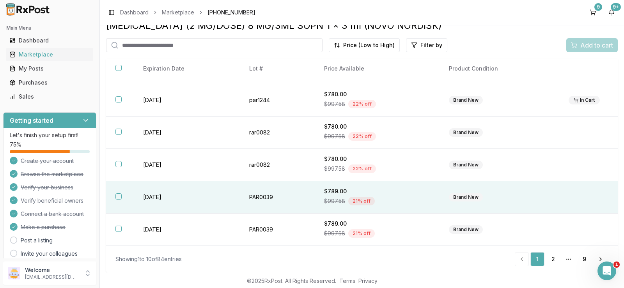
click at [566, 195] on td at bounding box center [588, 197] width 59 height 32
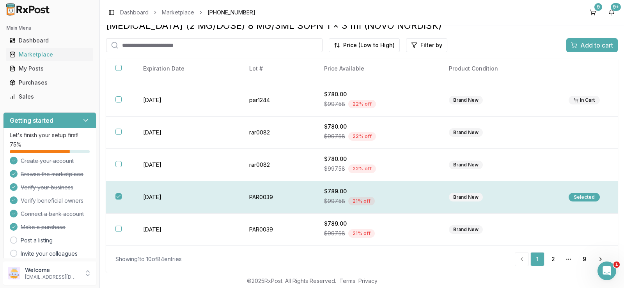
click at [576, 53] on div "[MEDICAL_DATA] (2 MG/DOSE) 8 MG/3ML SOPN 1 x 3 ml (NOVO NORDISK) Price (Low to …" at bounding box center [362, 134] width 512 height 229
click at [580, 48] on span "Add to cart" at bounding box center [596, 45] width 33 height 9
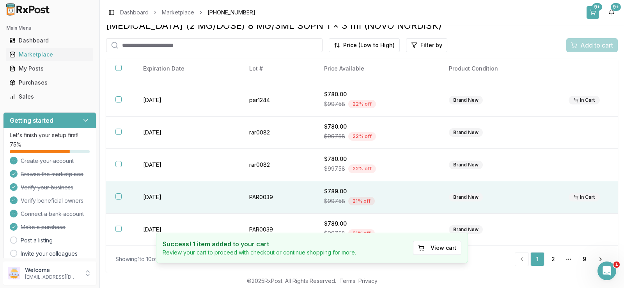
click at [597, 7] on div "9+" at bounding box center [597, 7] width 10 height 8
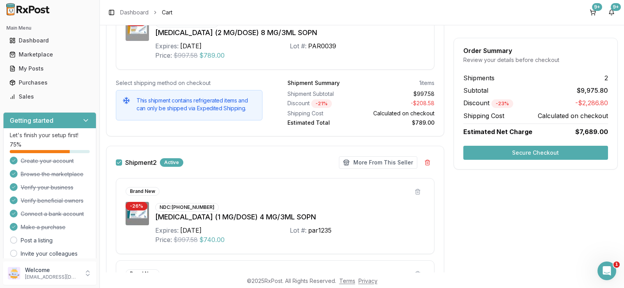
scroll to position [90, 0]
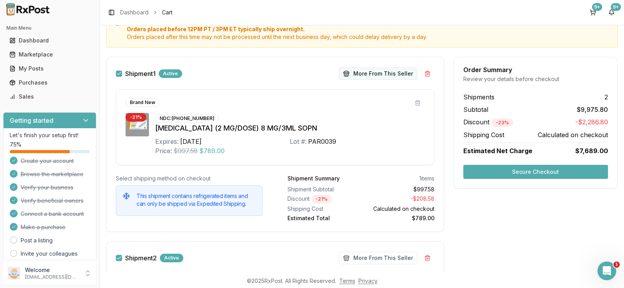
click at [394, 76] on button "More From This Seller" at bounding box center [378, 73] width 78 height 12
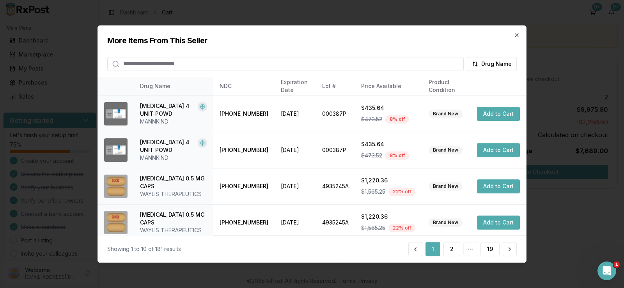
click at [314, 60] on input "search" at bounding box center [285, 64] width 357 height 14
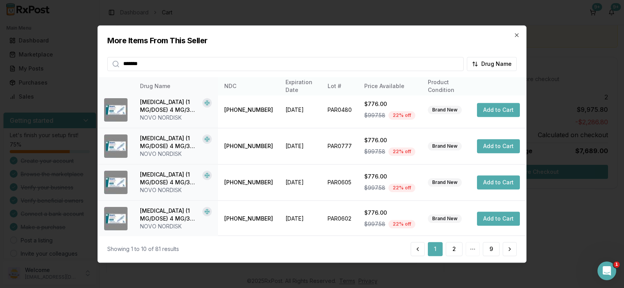
scroll to position [0, 0]
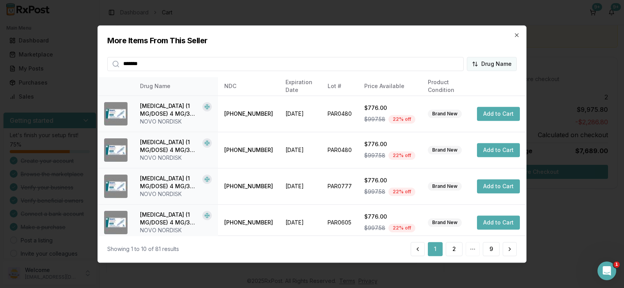
click at [495, 67] on body "Main Menu Dashboard Marketplace My Posts Purchases Sales Getting started Let's …" at bounding box center [312, 144] width 624 height 288
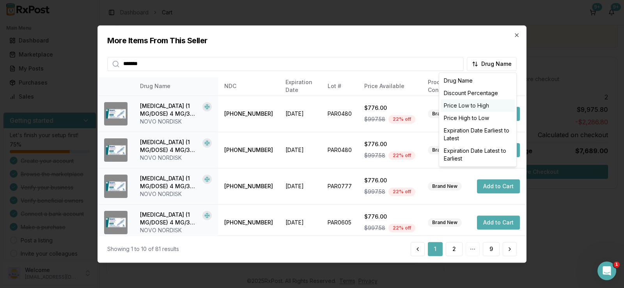
click at [476, 101] on div "Price Low to High" at bounding box center [478, 105] width 74 height 12
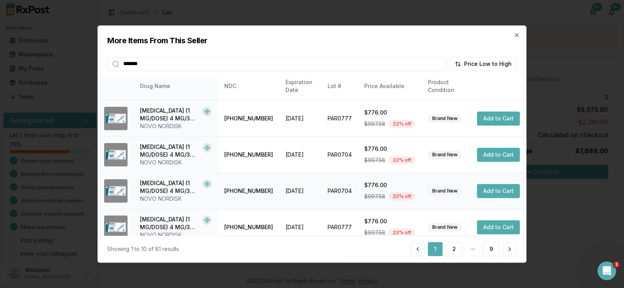
scroll to position [223, 0]
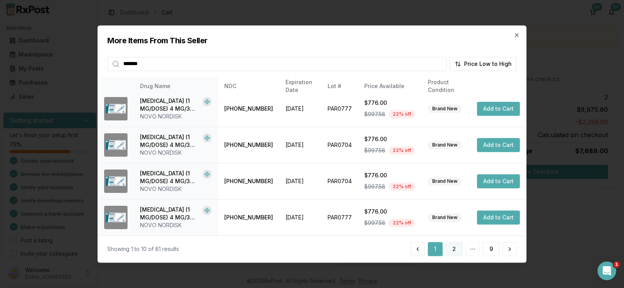
click at [457, 250] on button "2" at bounding box center [454, 249] width 17 height 14
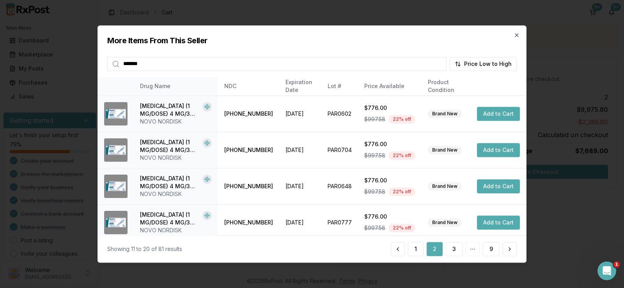
click at [300, 65] on input "*******" at bounding box center [276, 64] width 339 height 14
paste input "******"
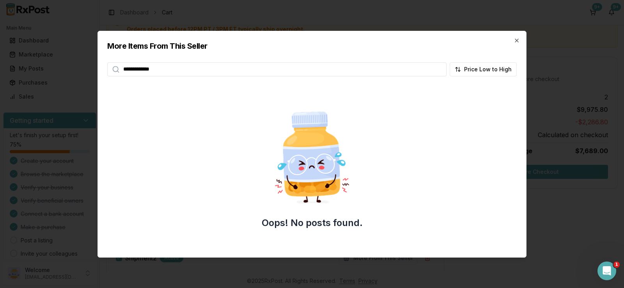
click at [183, 68] on input "**********" at bounding box center [276, 69] width 339 height 14
drag, startPoint x: 182, startPoint y: 68, endPoint x: 53, endPoint y: 69, distance: 128.3
click at [65, 69] on body "Main Menu Dashboard Marketplace My Posts Purchases Sales Getting started Let's …" at bounding box center [312, 144] width 624 height 288
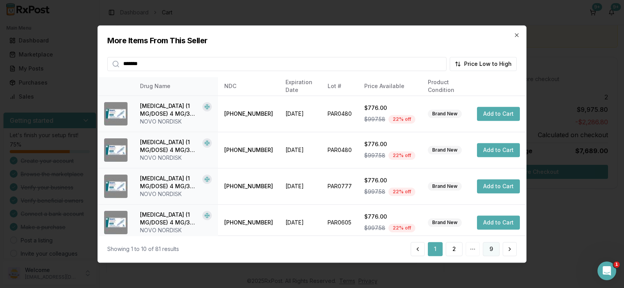
click at [498, 252] on button "9" at bounding box center [491, 249] width 17 height 14
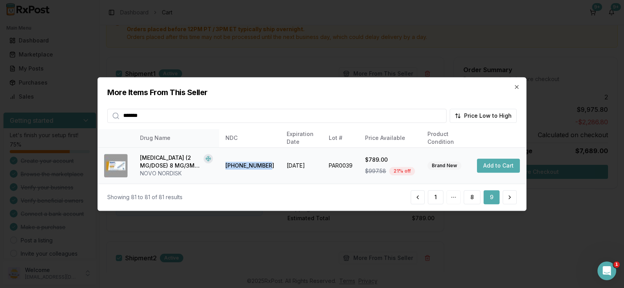
drag, startPoint x: 268, startPoint y: 168, endPoint x: 229, endPoint y: 170, distance: 39.9
click at [229, 170] on td "[PHONE_NUMBER]" at bounding box center [249, 166] width 61 height 36
copy td "[PHONE_NUMBER]"
drag, startPoint x: 271, startPoint y: 115, endPoint x: 135, endPoint y: 114, distance: 136.1
click at [135, 114] on input "*******" at bounding box center [276, 116] width 339 height 14
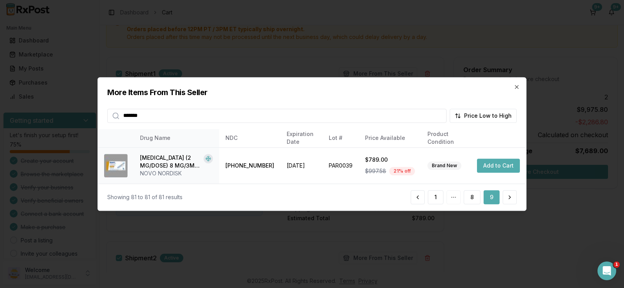
click at [181, 114] on input "*******" at bounding box center [276, 116] width 339 height 14
paste input "******"
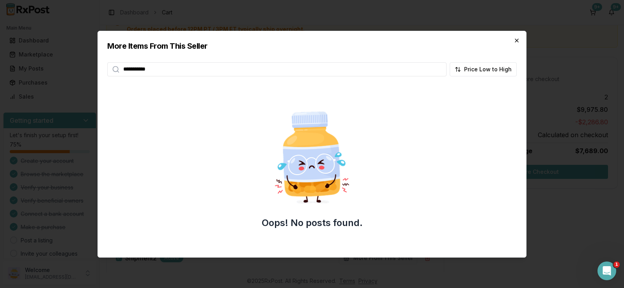
type input "**********"
click at [515, 41] on icon "button" at bounding box center [517, 40] width 6 height 6
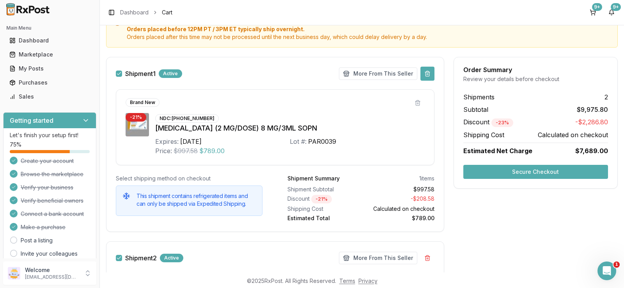
click at [427, 75] on button at bounding box center [428, 74] width 14 height 14
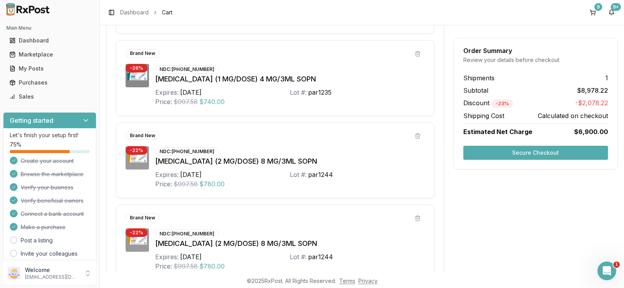
scroll to position [421, 0]
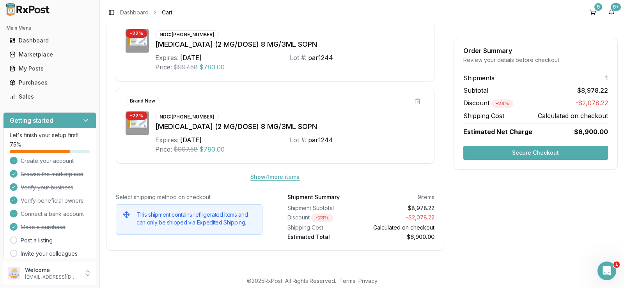
click at [289, 178] on button "Show 4 more item s" at bounding box center [275, 177] width 62 height 14
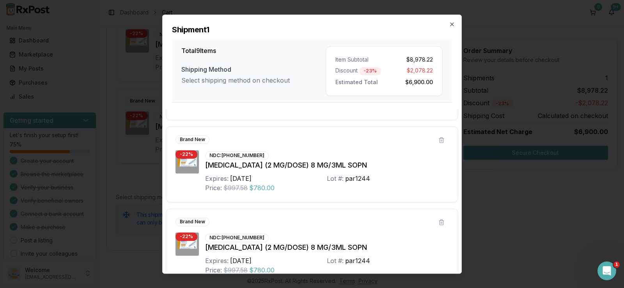
scroll to position [576, 0]
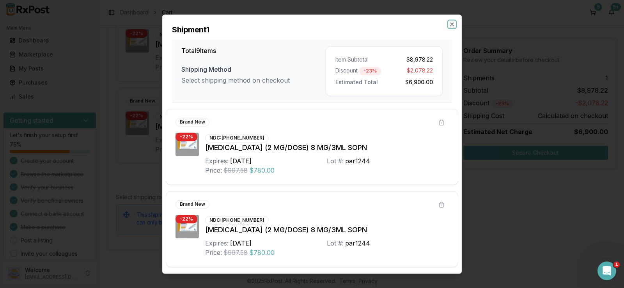
click at [449, 24] on icon "button" at bounding box center [452, 24] width 6 height 6
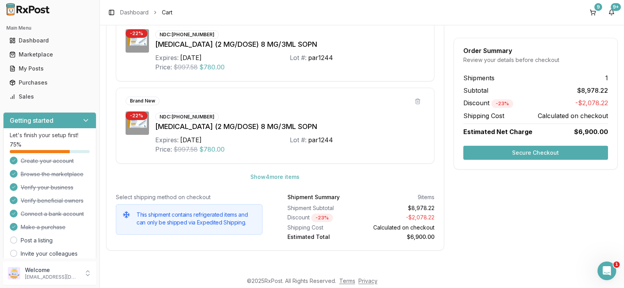
click at [516, 151] on button "Secure Checkout" at bounding box center [535, 153] width 145 height 14
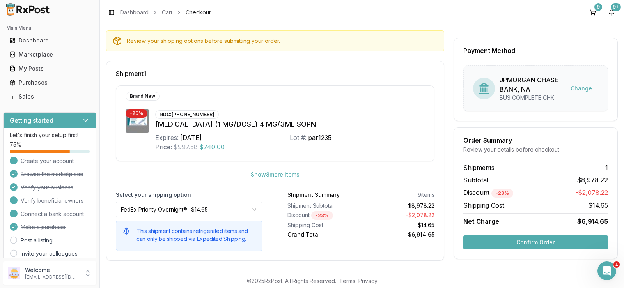
scroll to position [83, 0]
click at [522, 243] on button "Confirm Order" at bounding box center [535, 243] width 145 height 14
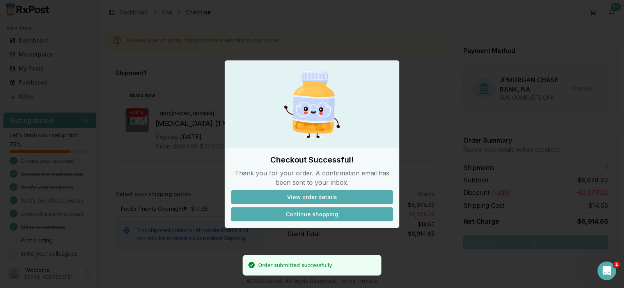
click at [314, 209] on button "Continue shopping" at bounding box center [311, 215] width 161 height 14
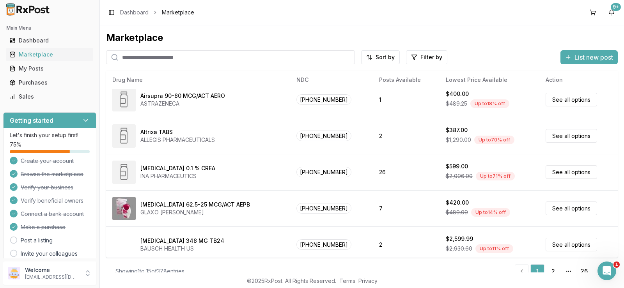
scroll to position [376, 0]
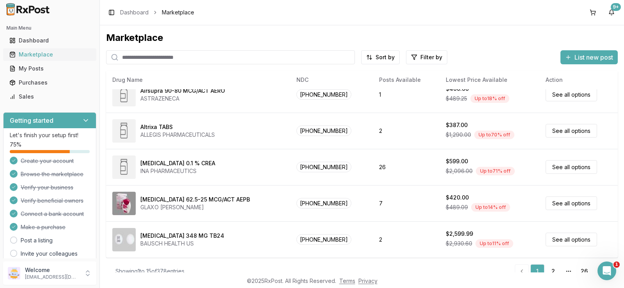
click at [44, 56] on div "Marketplace" at bounding box center [49, 55] width 81 height 8
click at [172, 57] on input "search" at bounding box center [230, 57] width 249 height 14
type input "*******"
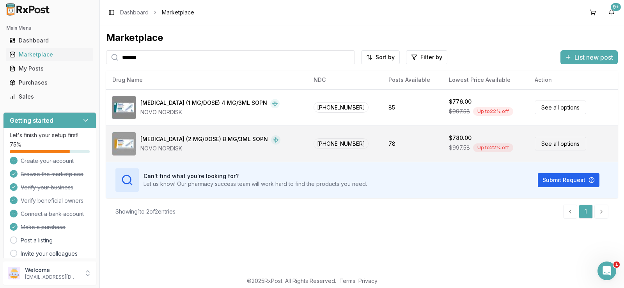
click at [183, 147] on div "NOVO NORDISK" at bounding box center [210, 149] width 140 height 8
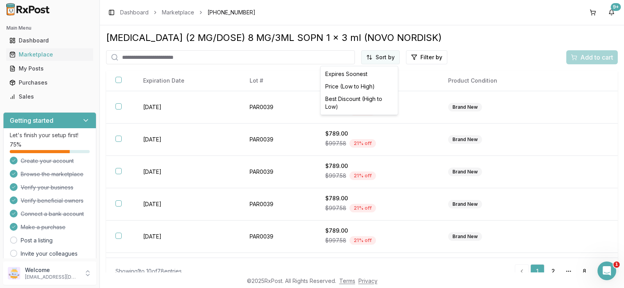
click at [371, 58] on html "Main Menu Dashboard Marketplace My Posts Purchases Sales Getting started Let's …" at bounding box center [312, 144] width 624 height 288
click at [367, 90] on div "Price (Low to High)" at bounding box center [359, 86] width 74 height 12
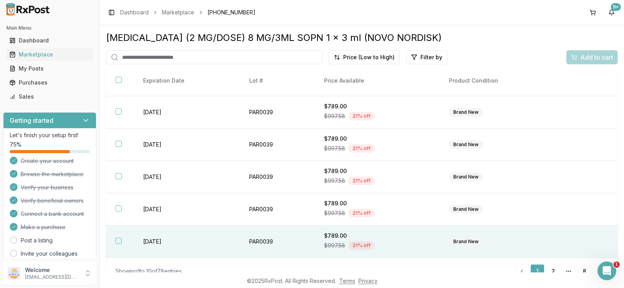
scroll to position [12, 0]
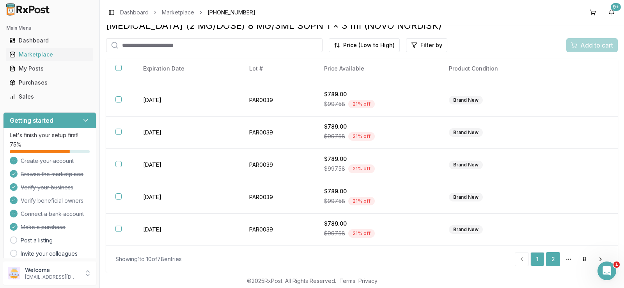
click at [554, 262] on link "2" at bounding box center [553, 259] width 14 height 14
click at [554, 262] on link "3" at bounding box center [553, 259] width 14 height 14
click at [586, 260] on link "8" at bounding box center [584, 259] width 14 height 14
click at [525, 261] on link "Previous" at bounding box center [523, 259] width 16 height 14
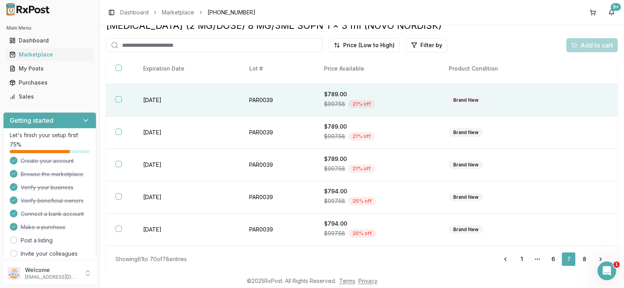
click at [329, 112] on td "$789.00 $997.58 21 % off" at bounding box center [377, 100] width 125 height 32
click at [571, 45] on div "Add to cart" at bounding box center [592, 45] width 42 height 9
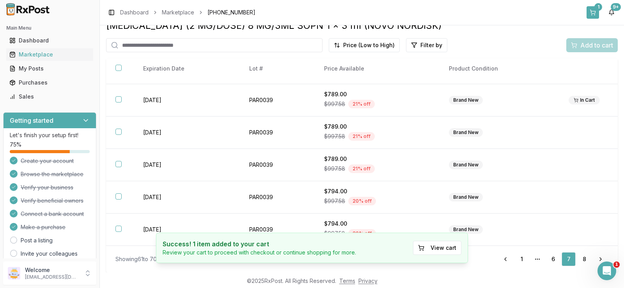
click at [591, 14] on button "1" at bounding box center [593, 12] width 12 height 12
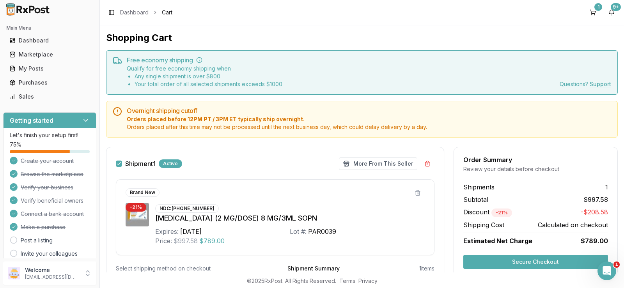
click at [391, 176] on div "Shipment 1 Active More From This Seller Make Offer More From This Seller Brand …" at bounding box center [275, 234] width 338 height 175
click at [392, 162] on button "More From This Seller" at bounding box center [378, 164] width 78 height 12
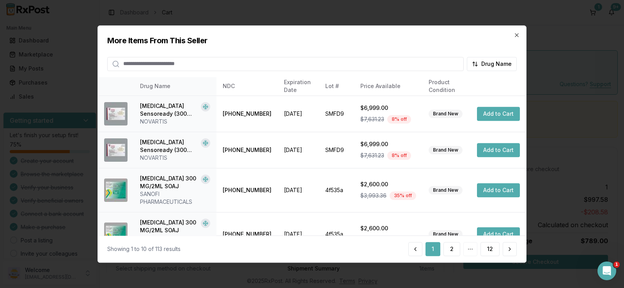
click at [271, 60] on input "search" at bounding box center [285, 64] width 357 height 14
type input "*******"
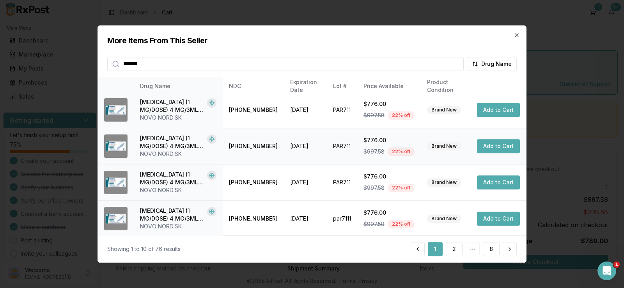
scroll to position [223, 0]
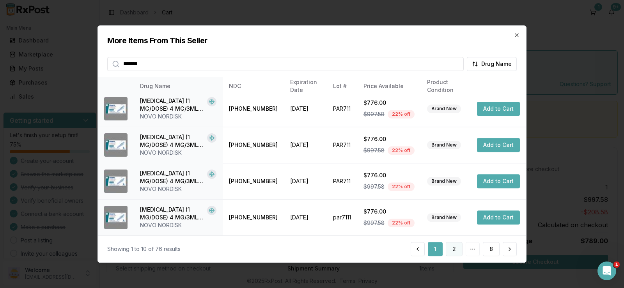
click at [457, 245] on button "2" at bounding box center [454, 249] width 17 height 14
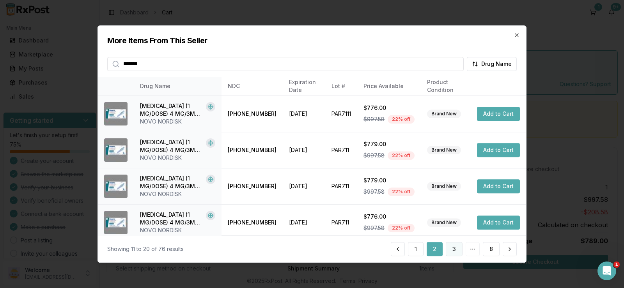
click at [456, 250] on button "3" at bounding box center [454, 249] width 17 height 14
click at [456, 250] on button "4" at bounding box center [453, 249] width 17 height 14
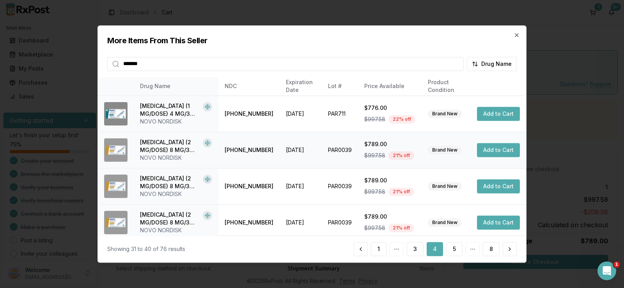
click at [500, 149] on button "Add to Cart" at bounding box center [498, 150] width 43 height 14
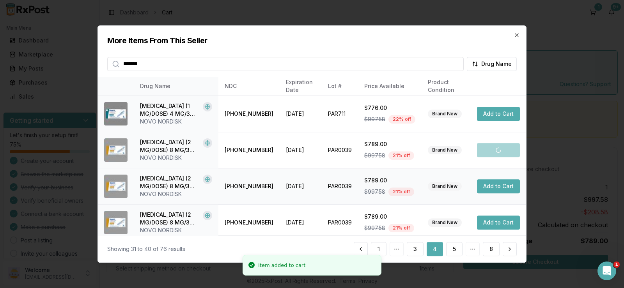
click at [497, 183] on button "Add to Cart" at bounding box center [498, 186] width 43 height 14
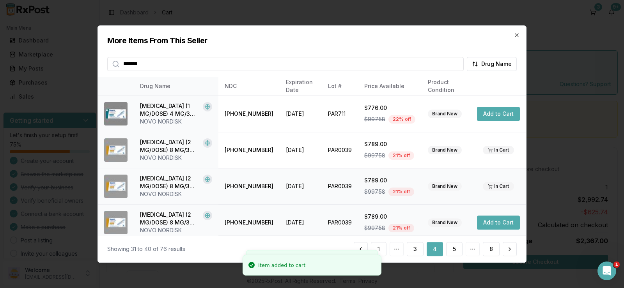
click at [500, 222] on button "Add to Cart" at bounding box center [498, 223] width 43 height 14
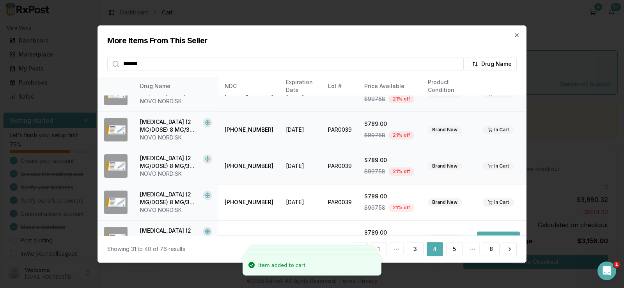
scroll to position [78, 0]
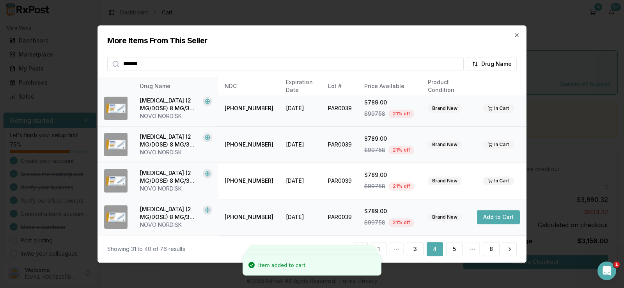
click at [488, 216] on button "Add to Cart" at bounding box center [498, 217] width 43 height 14
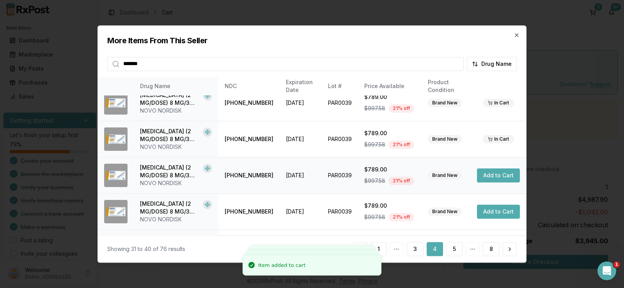
click at [495, 177] on button "Add to Cart" at bounding box center [498, 176] width 43 height 14
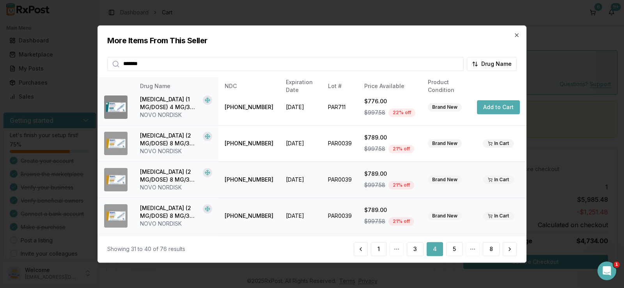
scroll to position [0, 0]
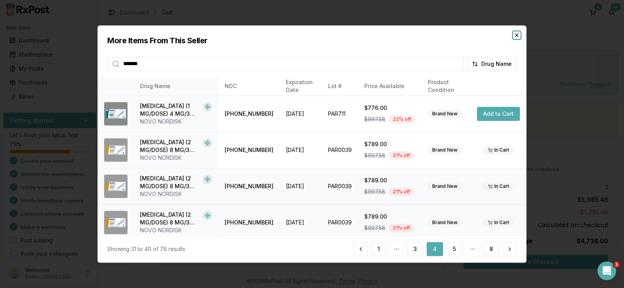
click at [516, 32] on icon "button" at bounding box center [517, 35] width 6 height 6
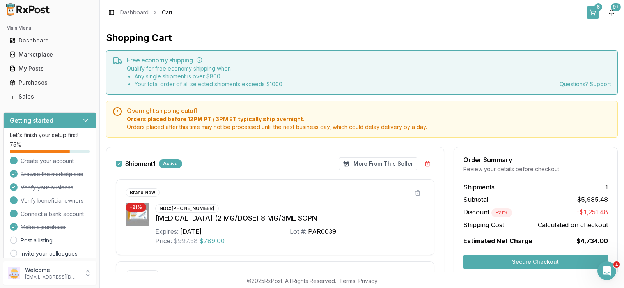
click at [596, 11] on button "6" at bounding box center [593, 12] width 12 height 12
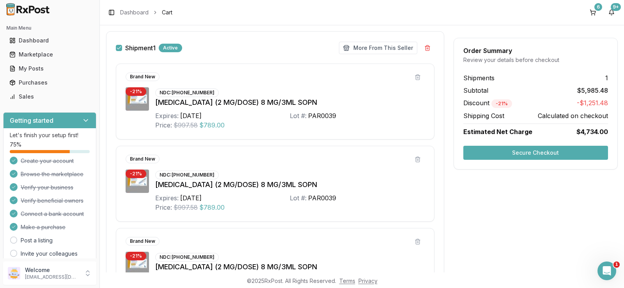
scroll to position [109, 0]
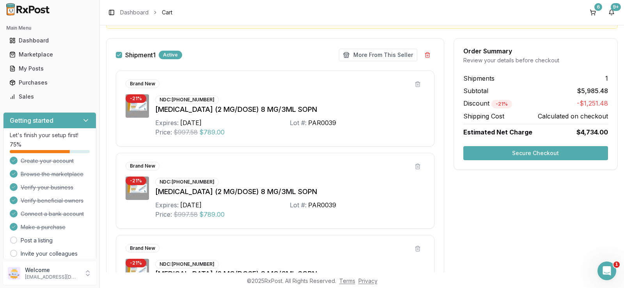
click at [544, 154] on button "Secure Checkout" at bounding box center [535, 153] width 145 height 14
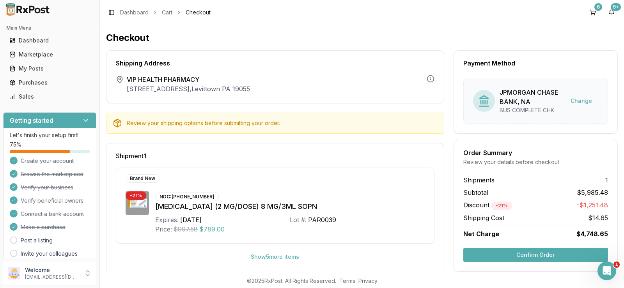
click at [447, 168] on div "Shipping Address The shipping address is the business address of the store veri…" at bounding box center [362, 196] width 512 height 293
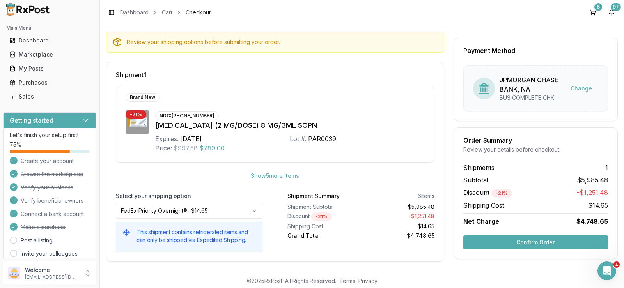
scroll to position [83, 0]
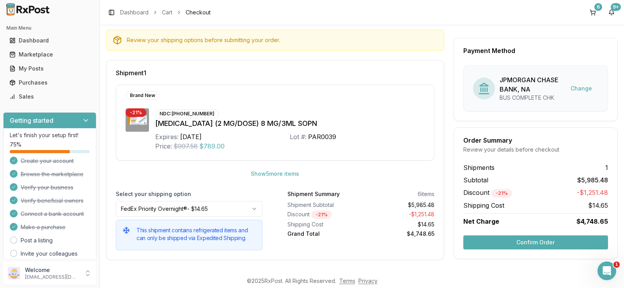
click at [559, 240] on button "Confirm Order" at bounding box center [535, 243] width 145 height 14
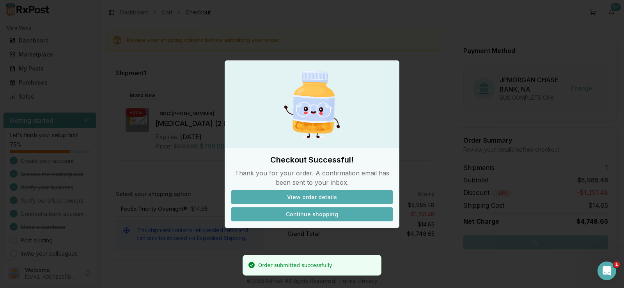
click at [303, 211] on button "Continue shopping" at bounding box center [311, 215] width 161 height 14
